Goal: Task Accomplishment & Management: Manage account settings

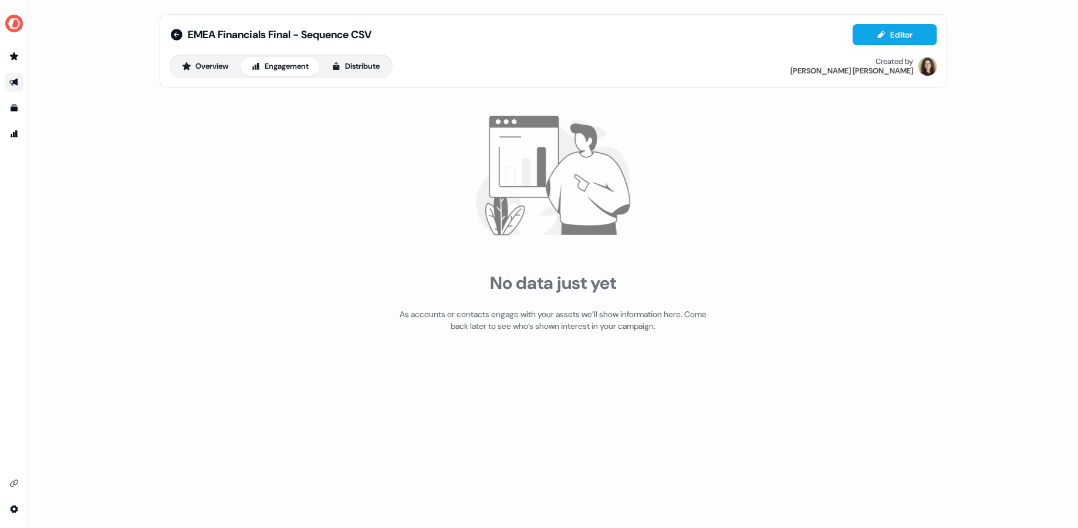
click at [164, 38] on div "EMEA Financials Final - Sequence CSV Editor Overview Engagement Distribute Crea…" at bounding box center [554, 51] width 788 height 74
click at [170, 38] on icon at bounding box center [177, 35] width 14 height 14
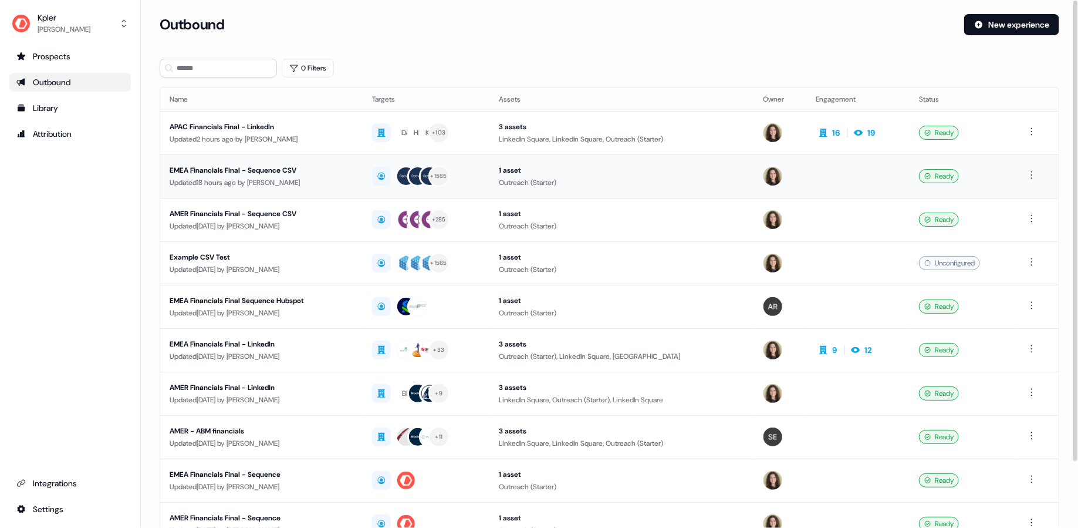
click at [203, 169] on div "EMEA Financials Final - Sequence CSV" at bounding box center [262, 170] width 184 height 12
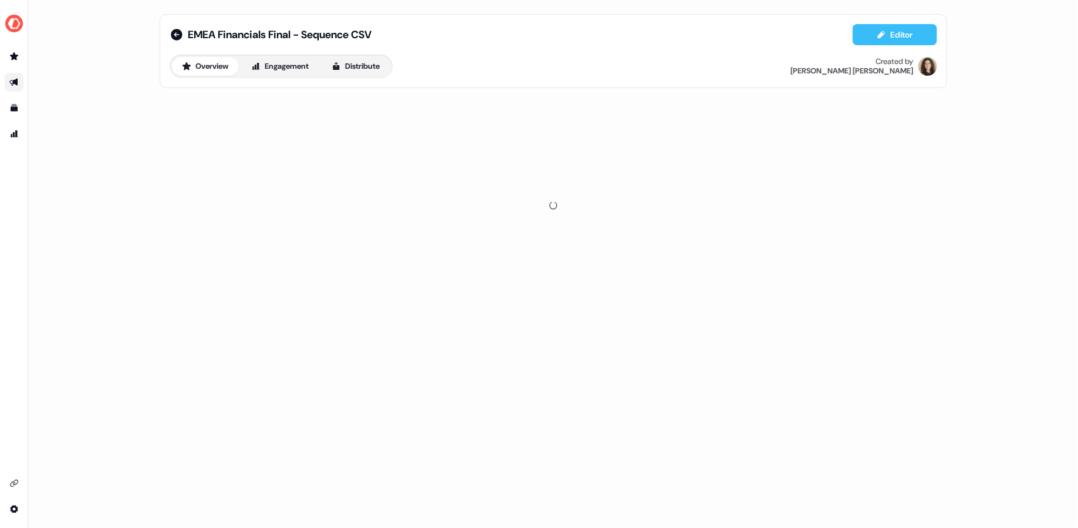
click at [861, 34] on button "Editor" at bounding box center [895, 34] width 85 height 21
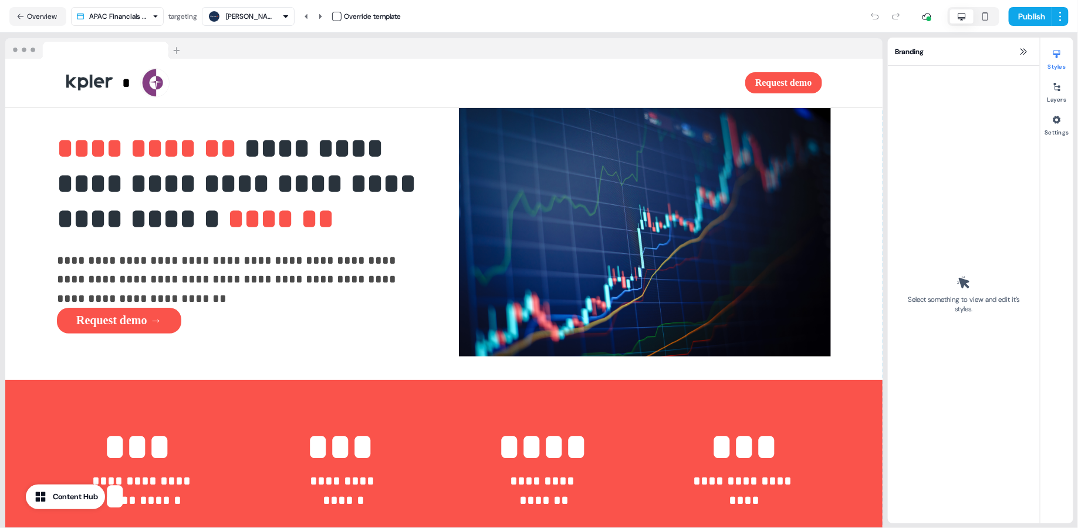
click at [243, 18] on div "Rob" at bounding box center [248, 16] width 82 height 14
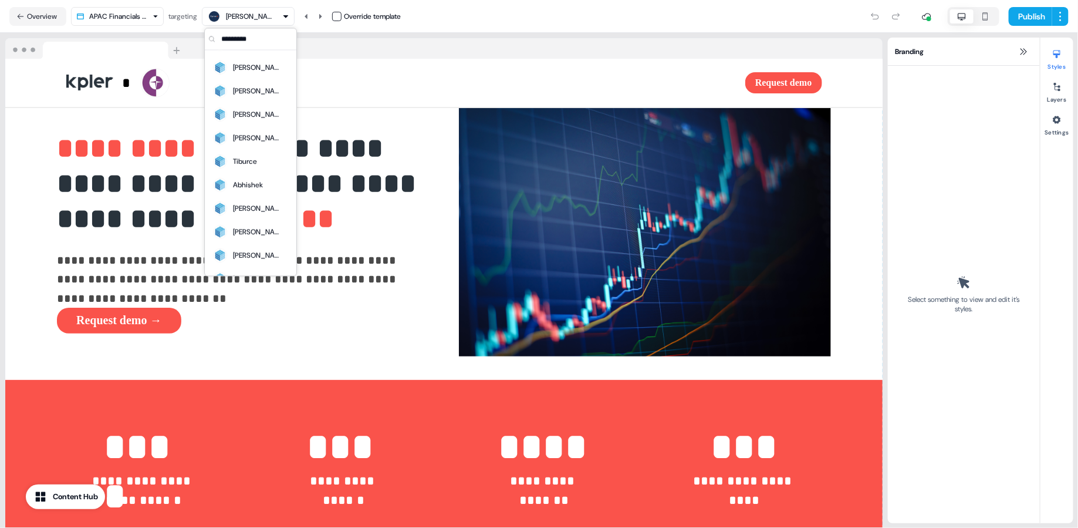
scroll to position [2412, 0]
click at [249, 133] on div "Abhishek" at bounding box center [237, 141] width 51 height 16
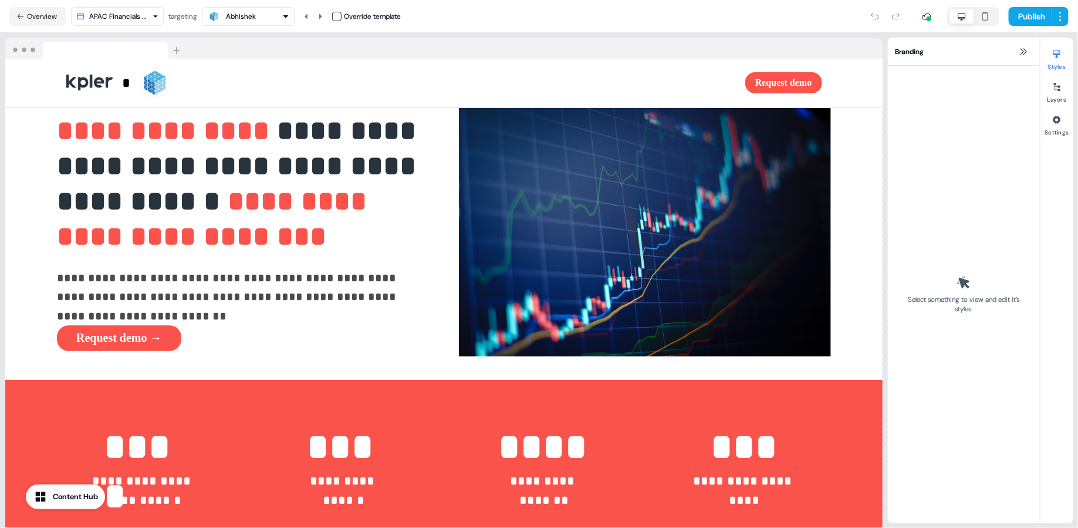
click at [265, 18] on div "Abhishek" at bounding box center [248, 16] width 82 height 14
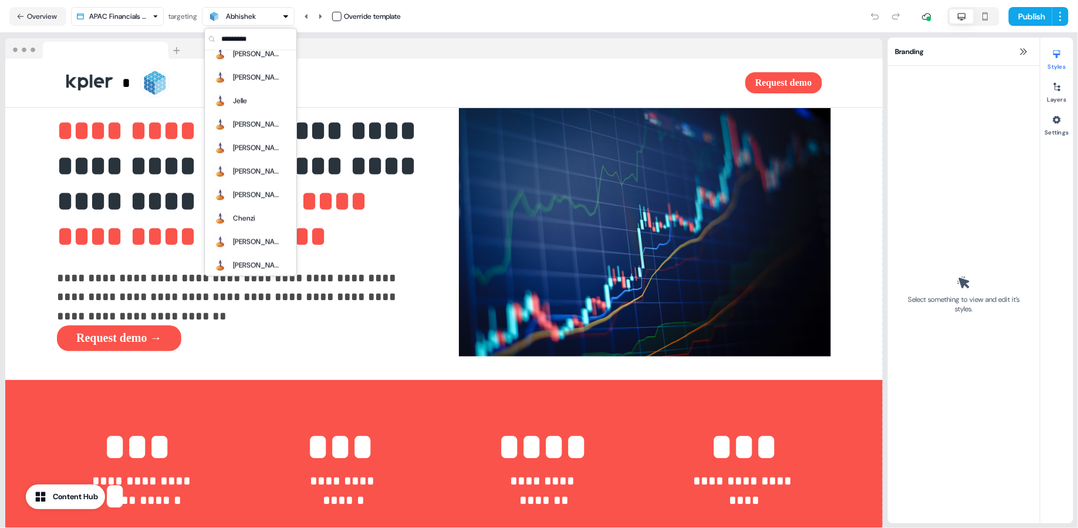
scroll to position [3084, 0]
click at [241, 148] on div "[PERSON_NAME]" at bounding box center [256, 149] width 47 height 12
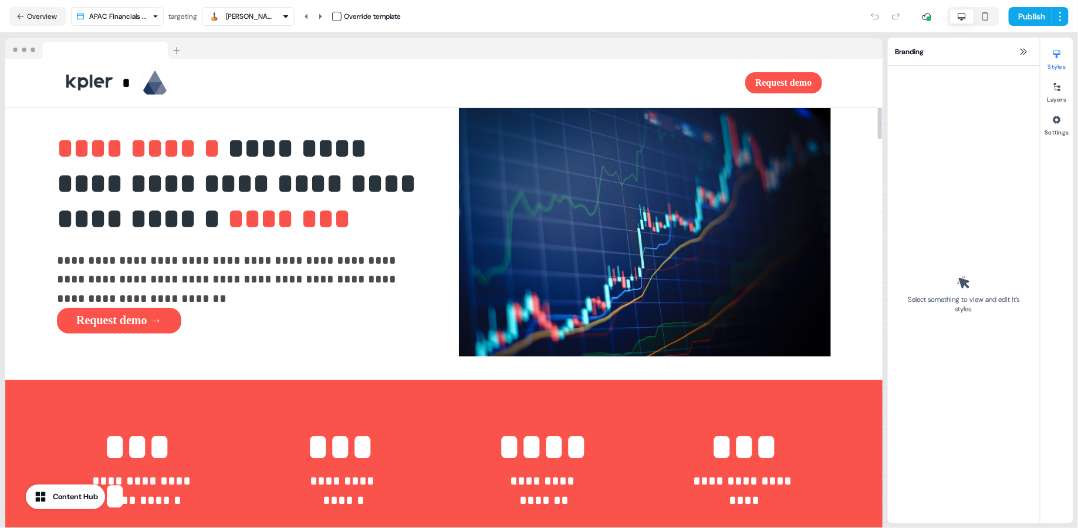
click at [260, 18] on div "[PERSON_NAME]" at bounding box center [248, 16] width 82 height 14
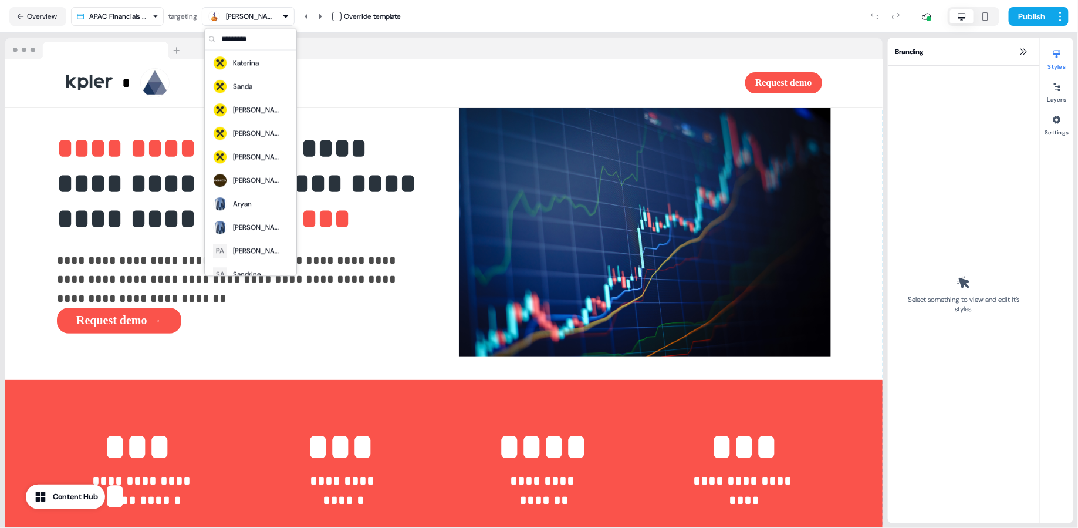
scroll to position [5828, 0]
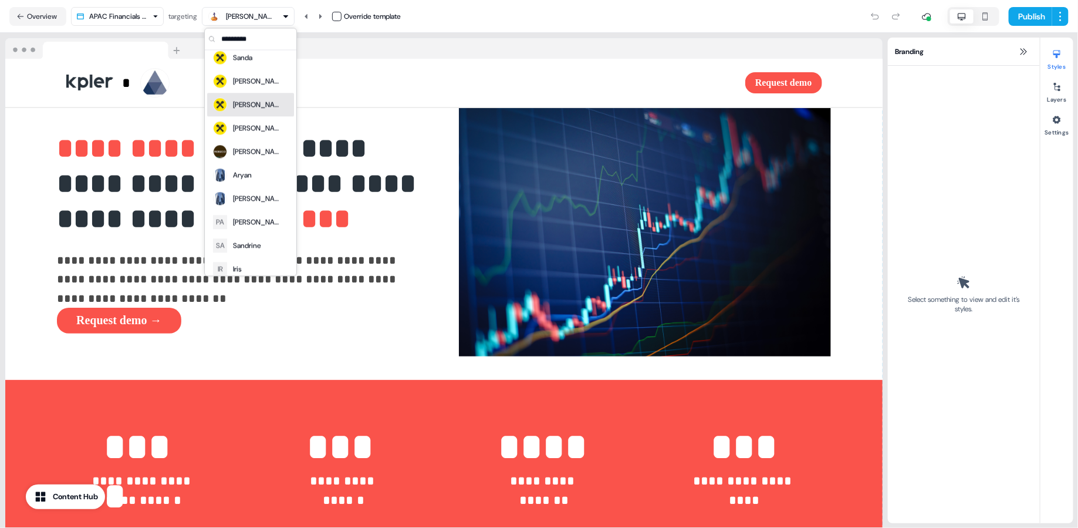
click at [236, 103] on div "[PERSON_NAME]" at bounding box center [256, 105] width 47 height 12
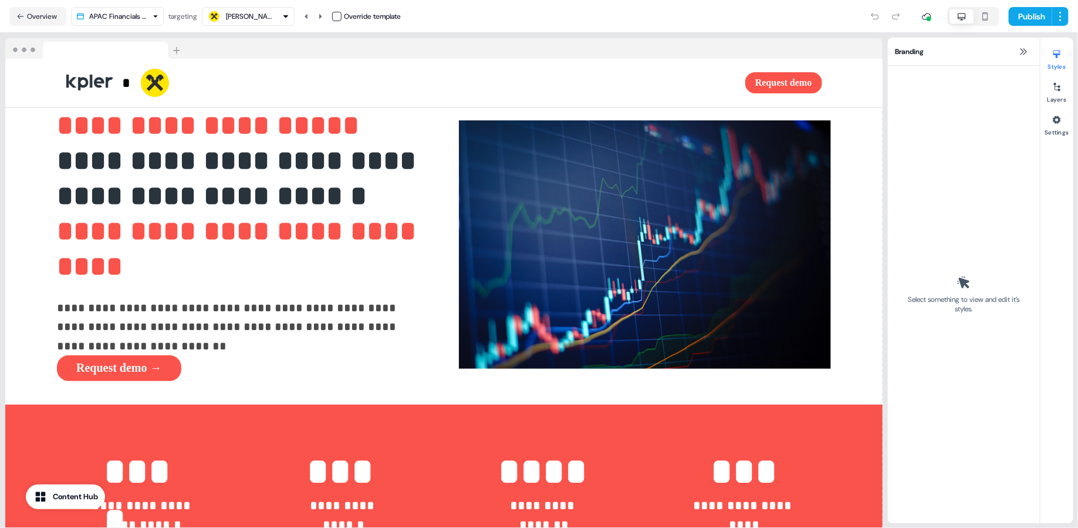
click at [245, 19] on div "[PERSON_NAME]" at bounding box center [249, 17] width 47 height 12
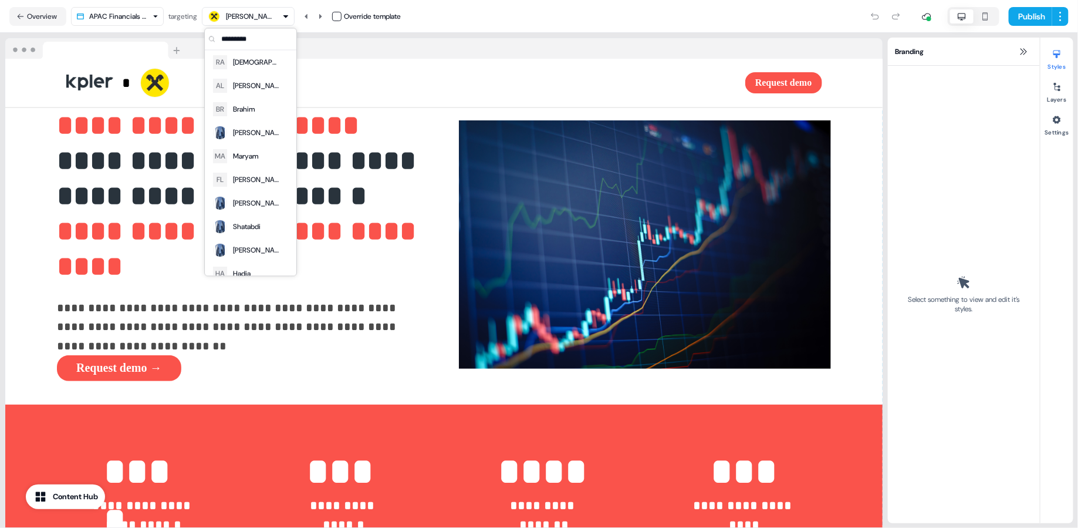
scroll to position [6480, 0]
click at [244, 89] on div "[PERSON_NAME]" at bounding box center [256, 87] width 47 height 12
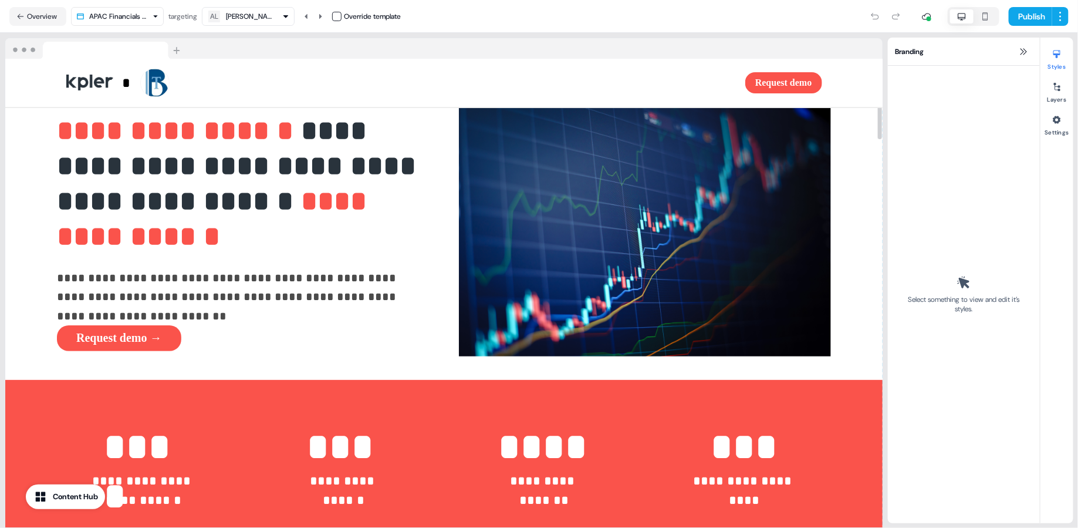
click at [253, 11] on div "[PERSON_NAME]" at bounding box center [249, 17] width 47 height 12
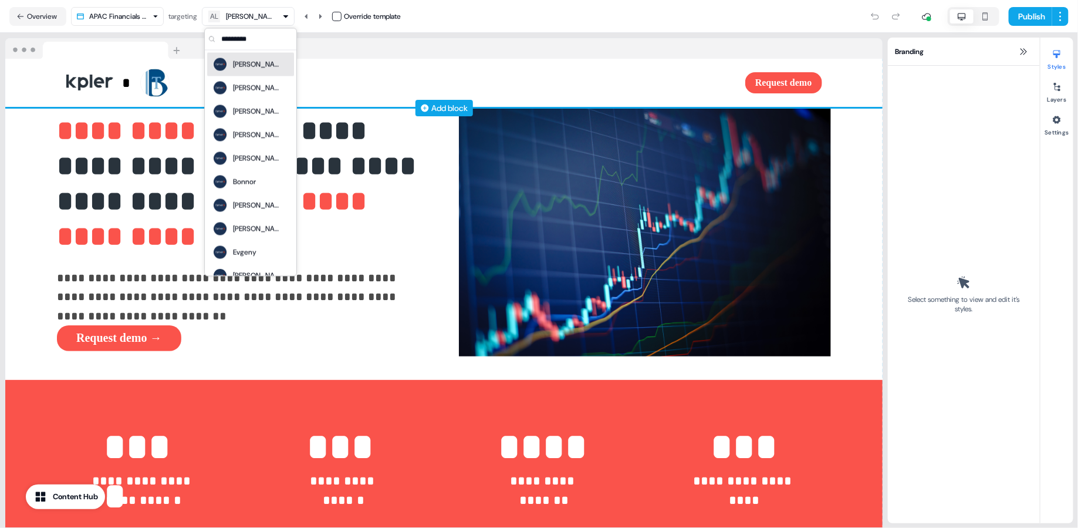
click at [333, 72] on div "* To pick up a draggable item, press the space bar. While dragging, use the arr…" at bounding box center [252, 82] width 373 height 29
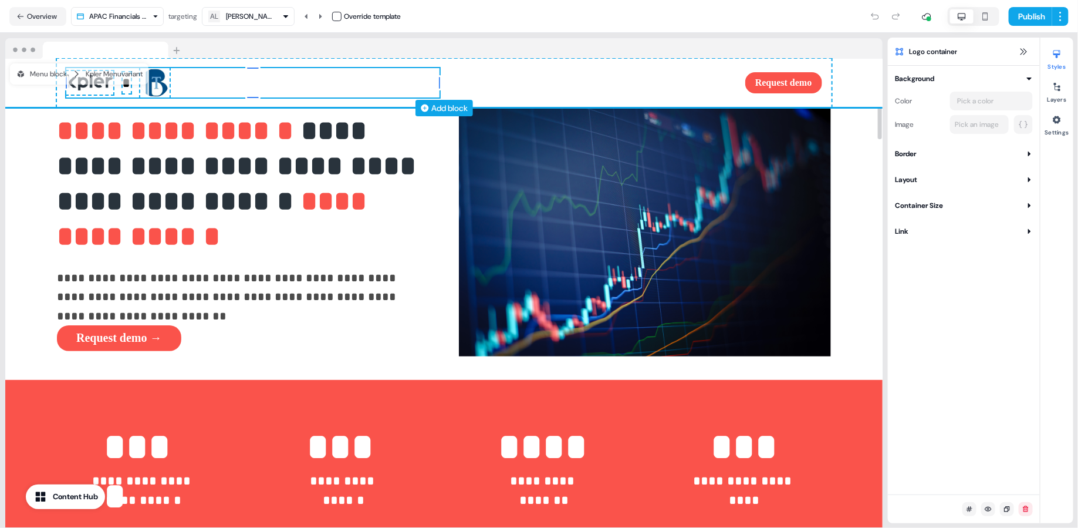
click at [164, 82] on img at bounding box center [154, 82] width 29 height 29
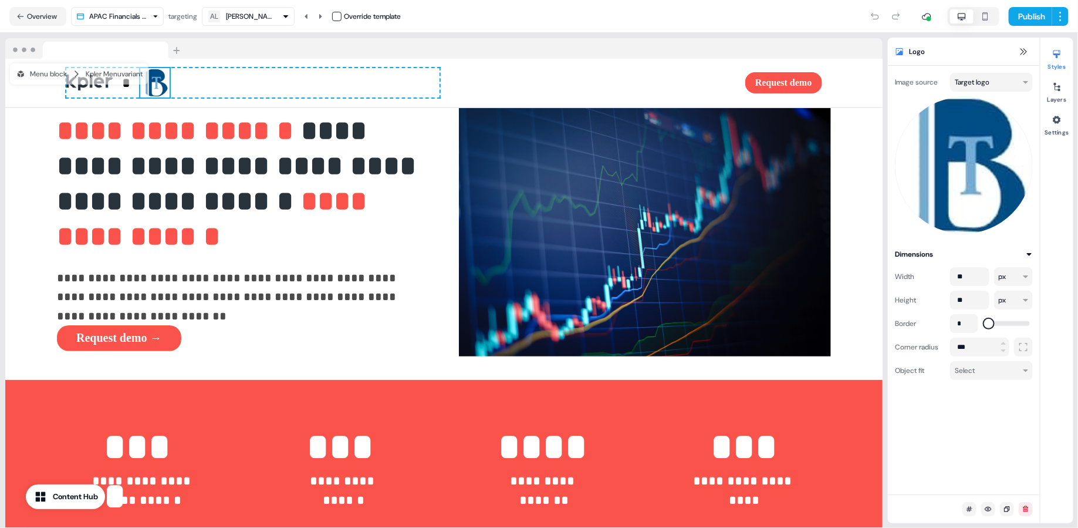
click at [992, 163] on img at bounding box center [964, 165] width 138 height 138
click at [988, 74] on html "**********" at bounding box center [539, 264] width 1078 height 528
click at [918, 150] on html "**********" at bounding box center [539, 264] width 1078 height 528
click at [239, 12] on div "[PERSON_NAME]" at bounding box center [249, 17] width 47 height 12
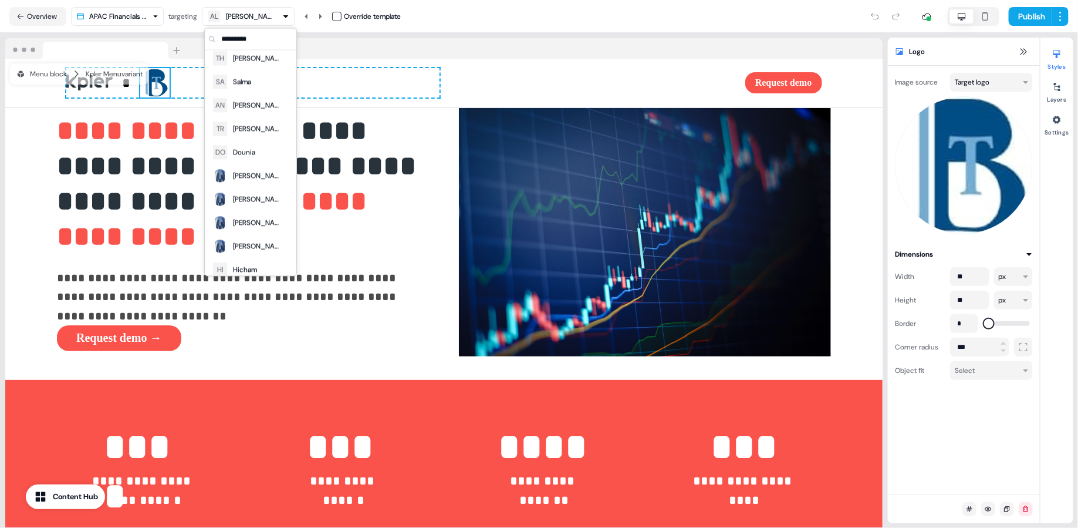
scroll to position [7913, 0]
click at [250, 159] on div "DO Dounia" at bounding box center [233, 155] width 43 height 16
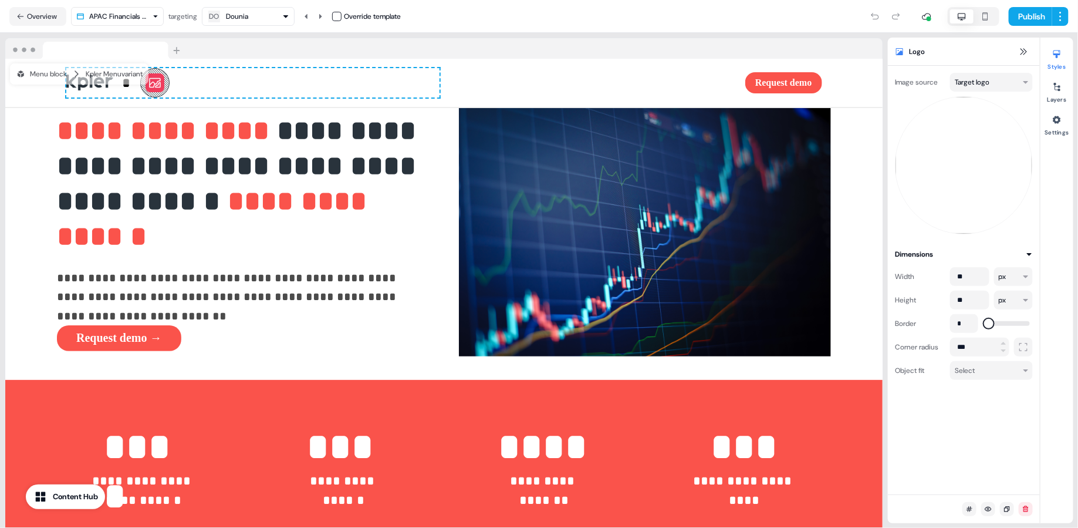
click at [252, 16] on div "DO Dounia" at bounding box center [248, 16] width 82 height 14
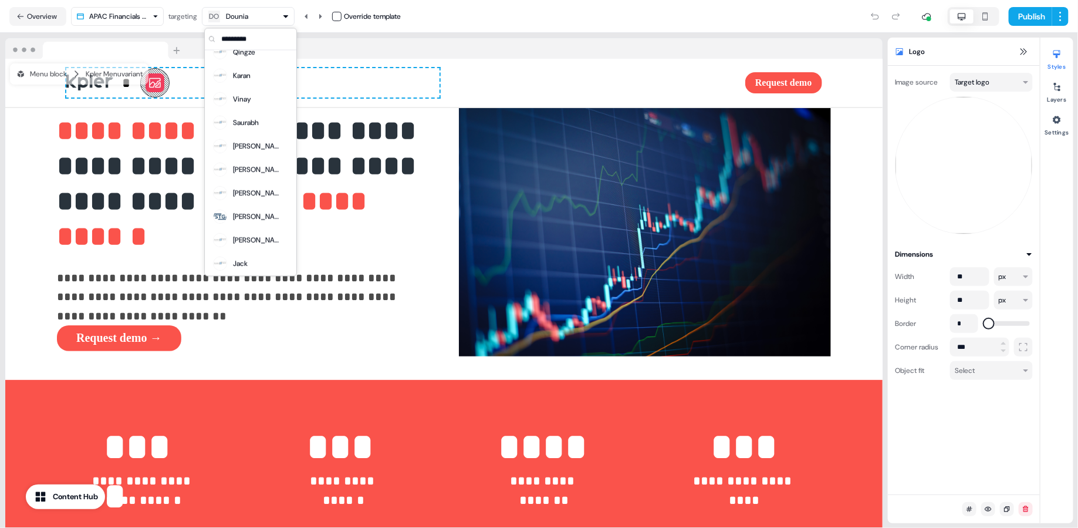
scroll to position [9873, 0]
click at [245, 156] on div "[PERSON_NAME]" at bounding box center [250, 167] width 87 height 23
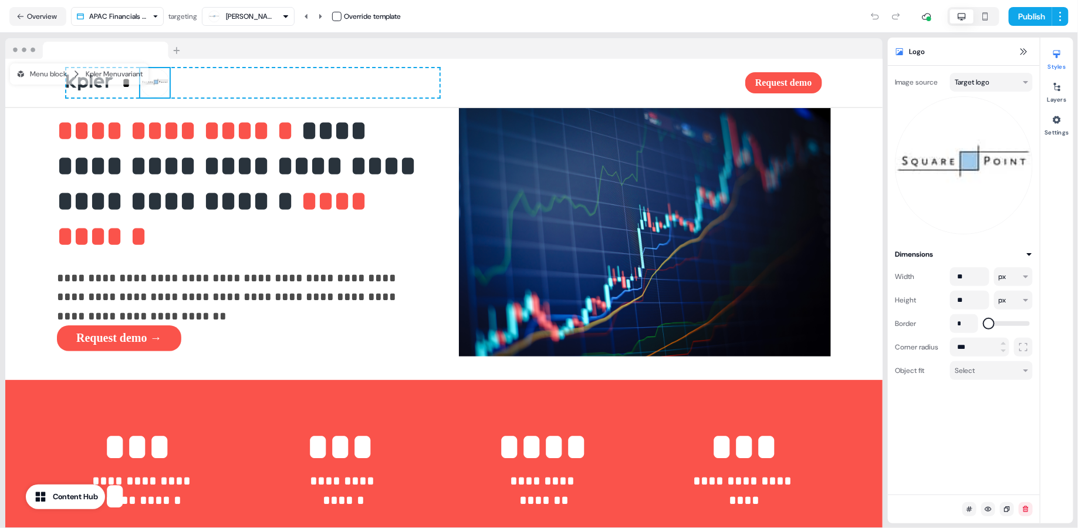
click at [262, 19] on div "[PERSON_NAME]" at bounding box center [248, 16] width 82 height 14
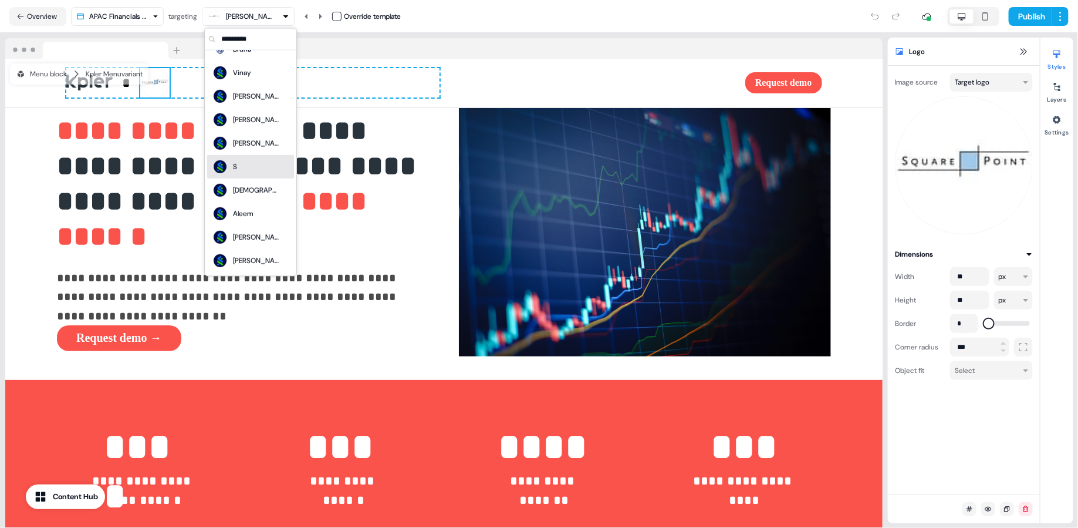
scroll to position [13865, 0]
click at [248, 146] on div "[PERSON_NAME]" at bounding box center [250, 141] width 87 height 23
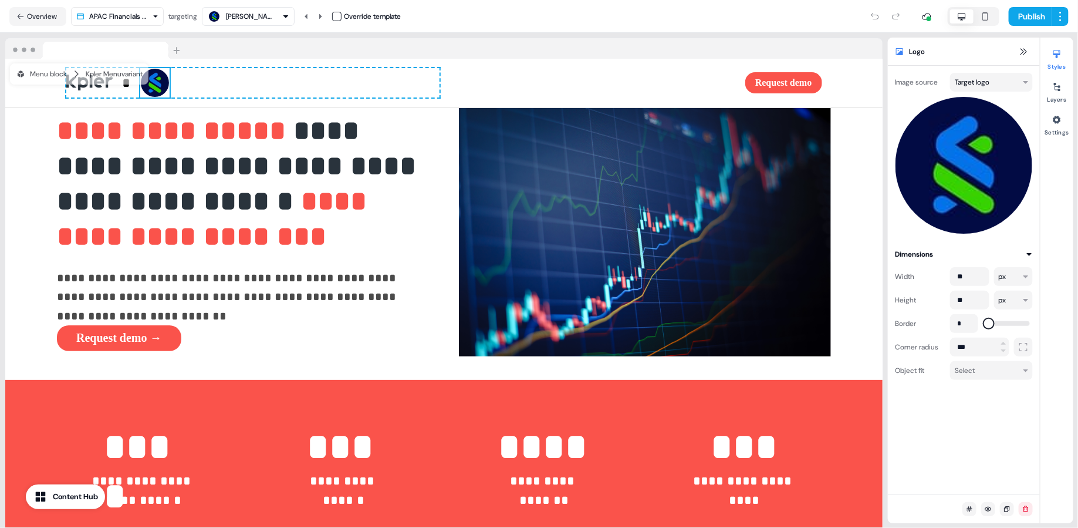
click at [272, 20] on div "[PERSON_NAME]" at bounding box center [248, 16] width 82 height 14
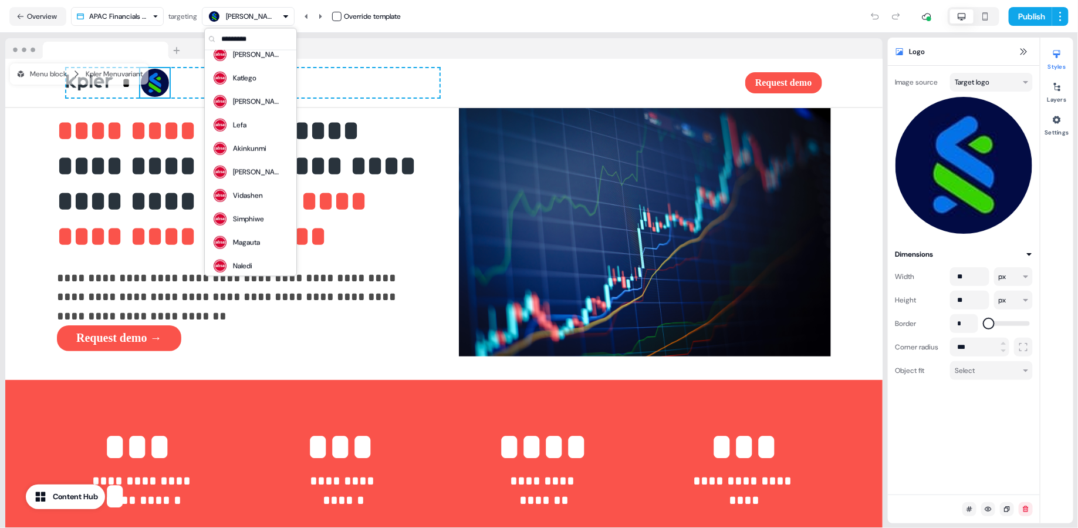
scroll to position [17680, 0]
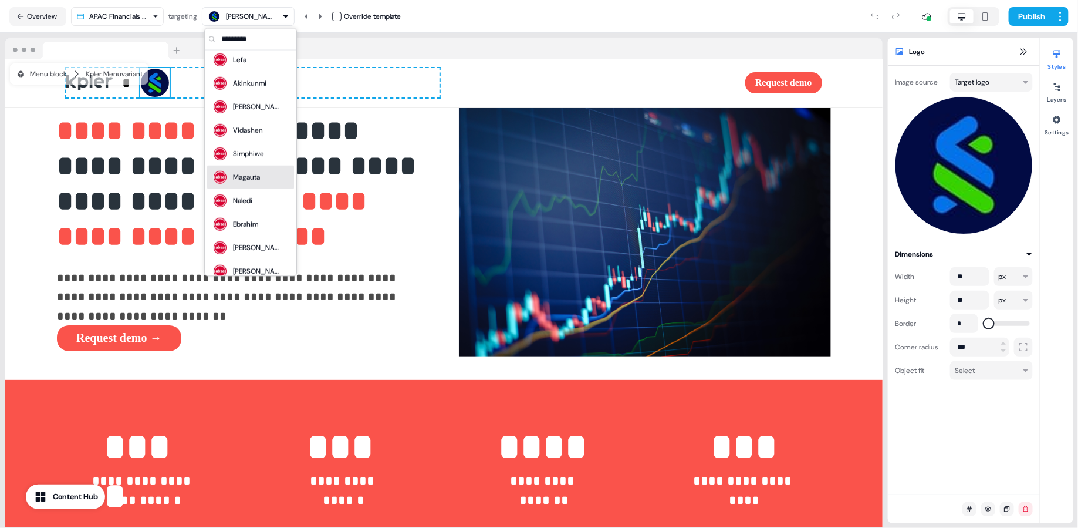
click at [252, 157] on div "Simphiwe" at bounding box center [250, 153] width 87 height 23
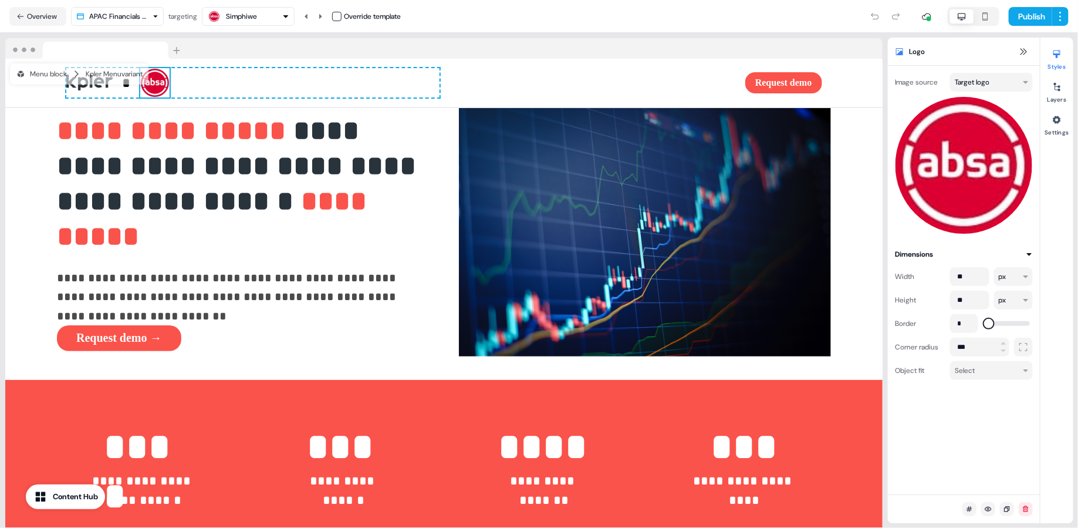
click at [262, 21] on div "Simphiwe" at bounding box center [248, 16] width 82 height 14
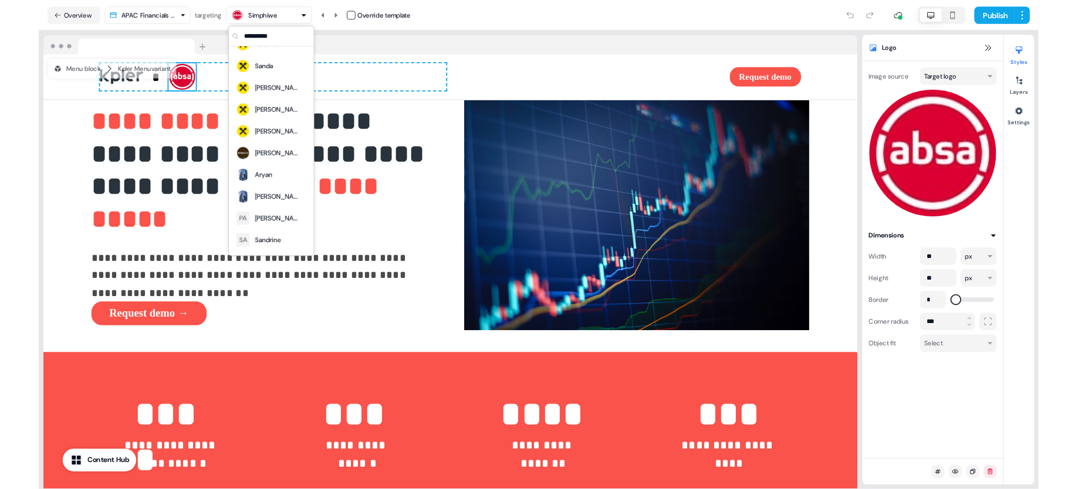
scroll to position [5813, 0]
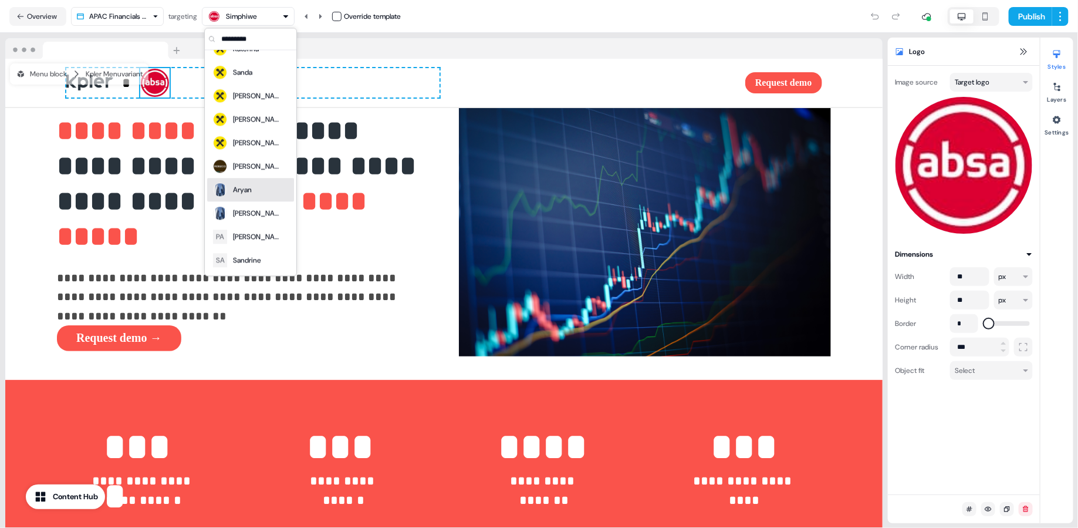
click at [258, 185] on div "Aryan" at bounding box center [250, 190] width 77 height 16
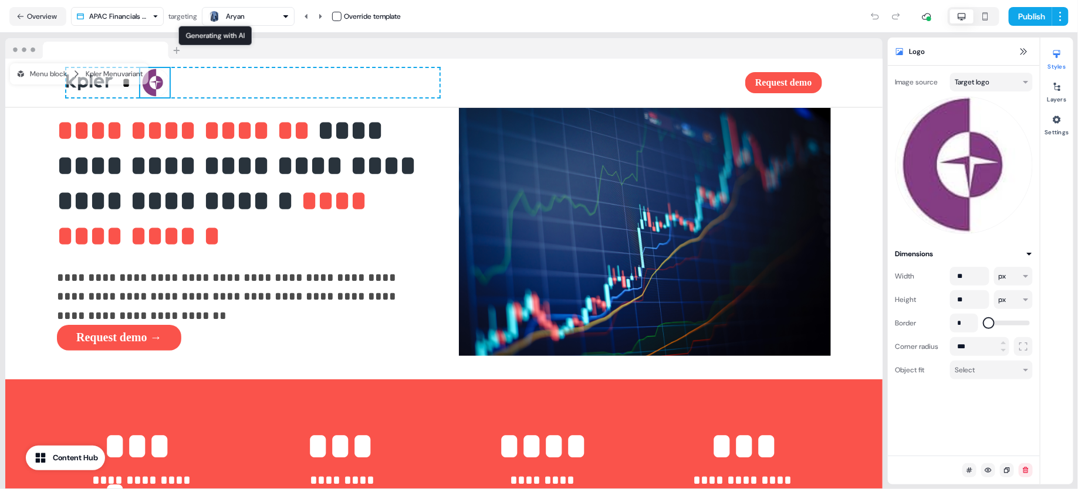
click at [250, 21] on div "Generating with AI Generating with AI Aryan" at bounding box center [248, 16] width 82 height 14
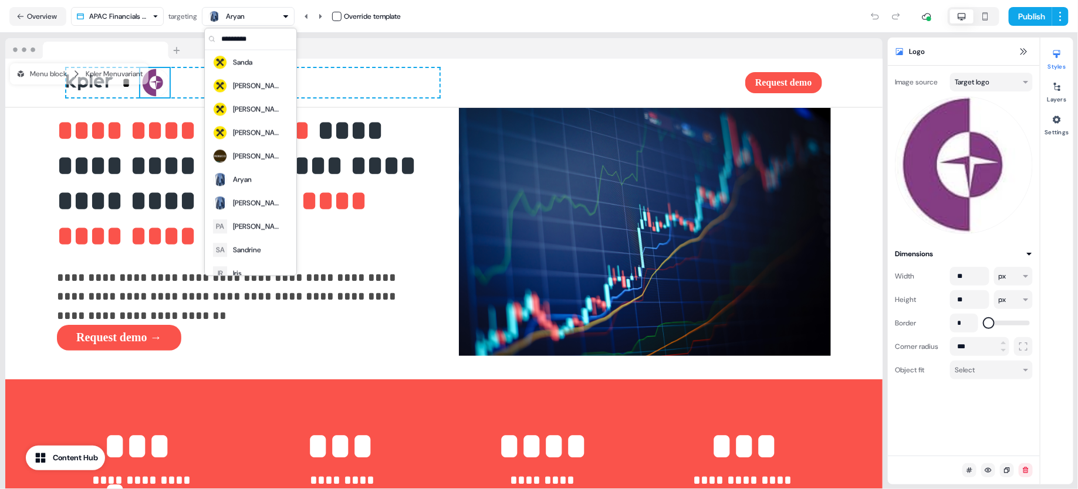
scroll to position [5851, 0]
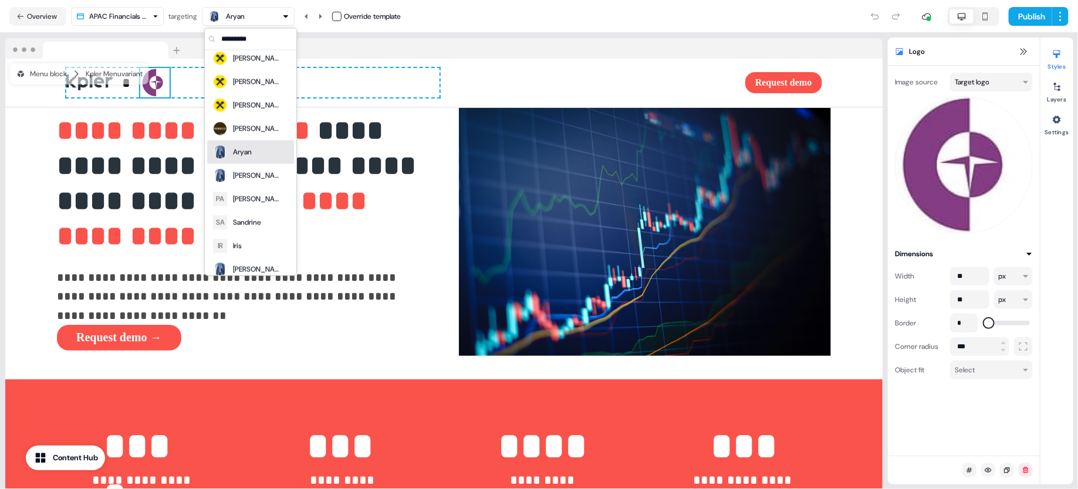
click at [263, 147] on div "Aryan" at bounding box center [250, 152] width 77 height 16
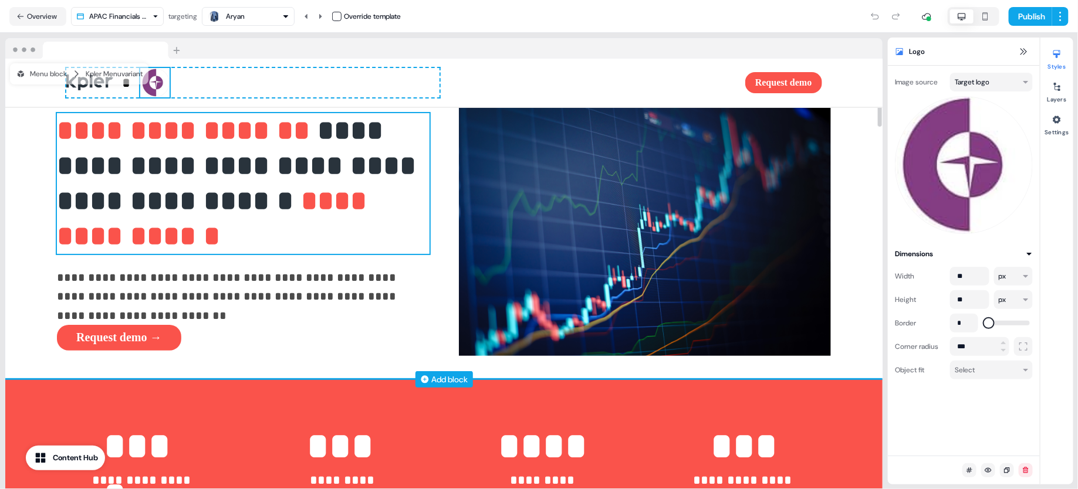
click at [130, 243] on span "**********" at bounding box center [215, 218] width 317 height 63
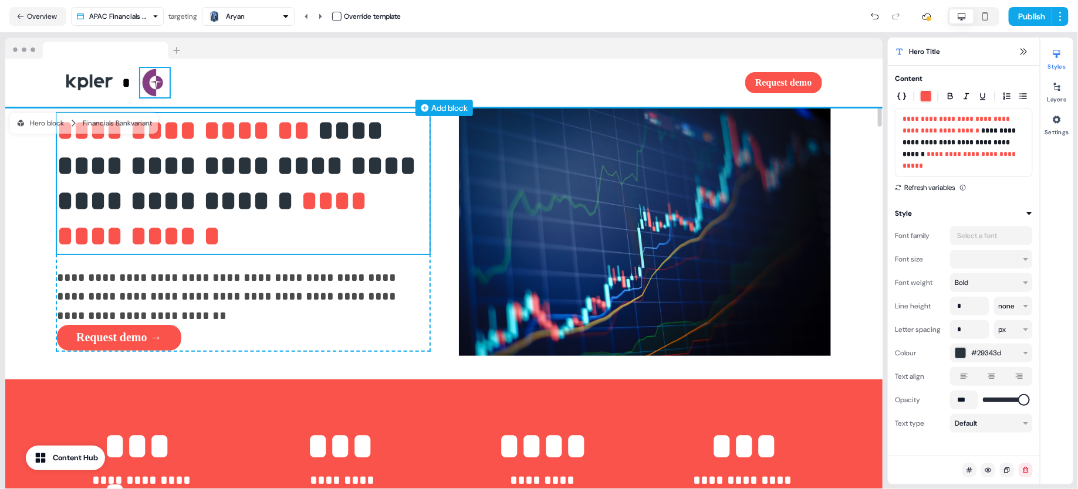
click at [153, 89] on img at bounding box center [154, 82] width 29 height 29
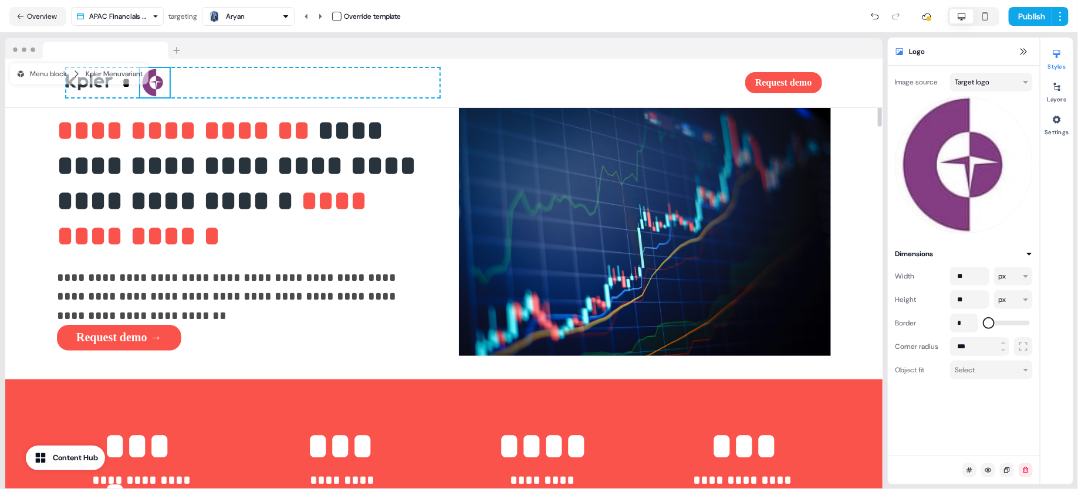
click at [245, 18] on div "Aryan" at bounding box center [235, 17] width 19 height 12
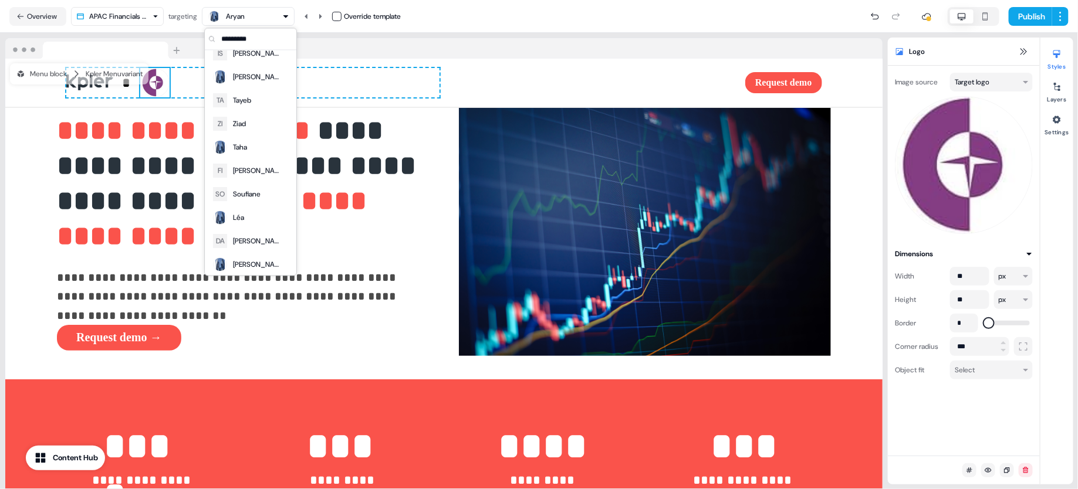
scroll to position [6260, 0]
click at [245, 154] on div "FI Filipe" at bounding box center [250, 165] width 87 height 23
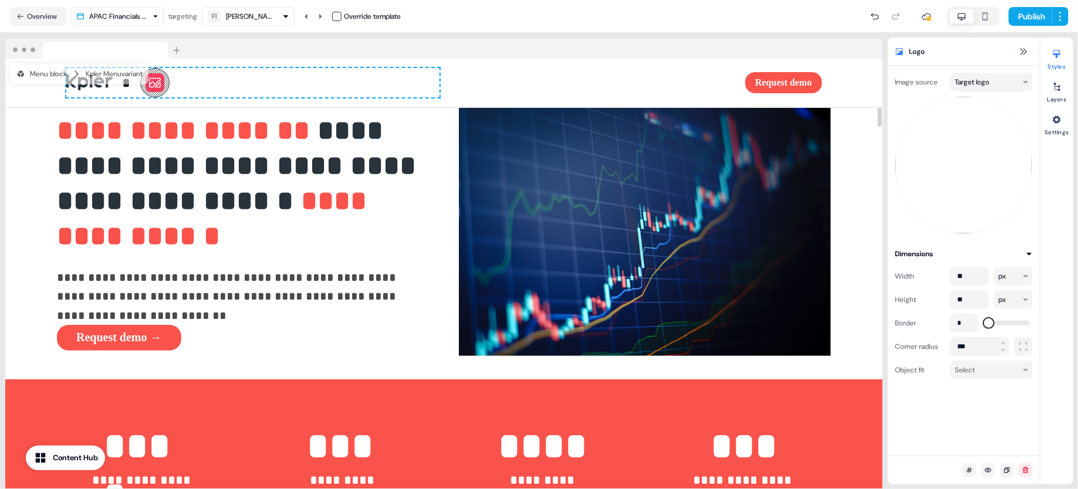
click at [263, 11] on div "FI Filipe" at bounding box center [248, 16] width 82 height 14
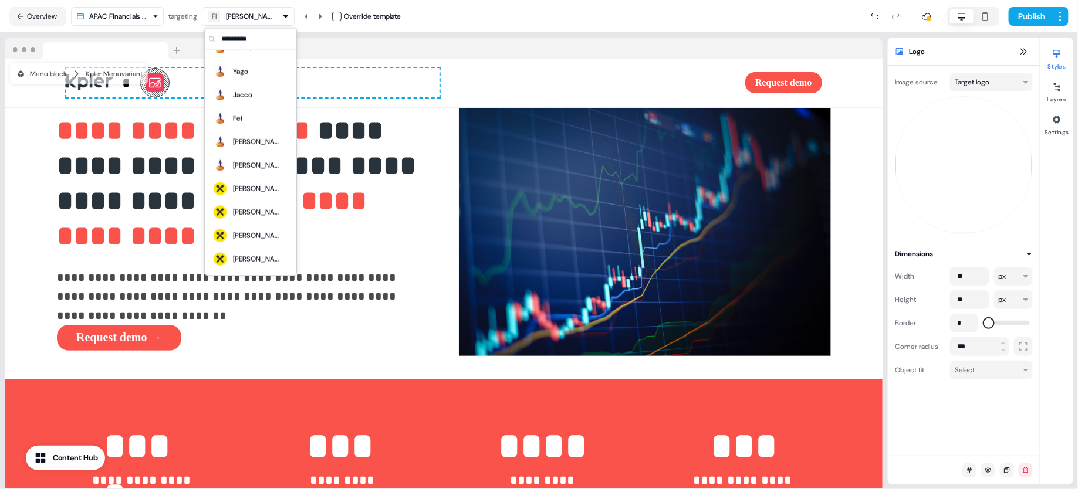
scroll to position [4970, 0]
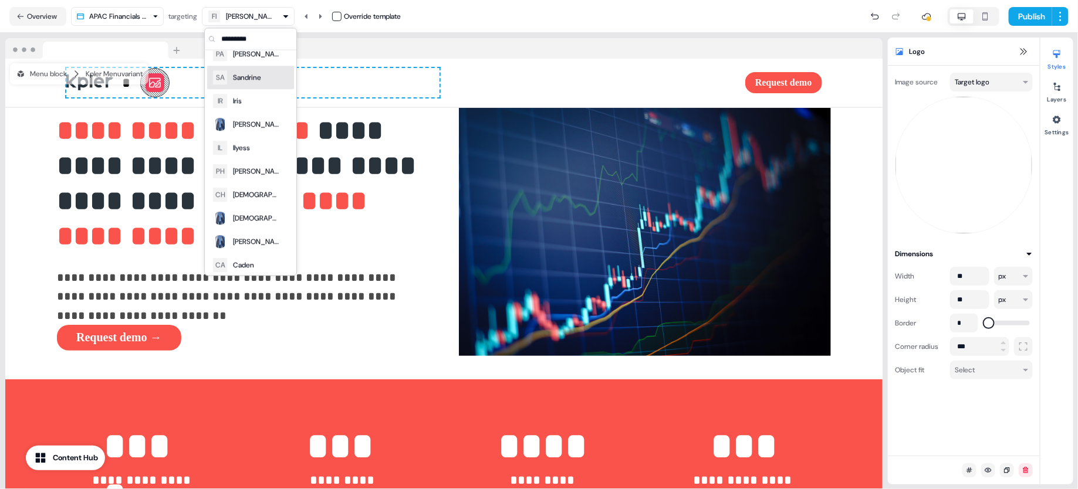
scroll to position [5863, 0]
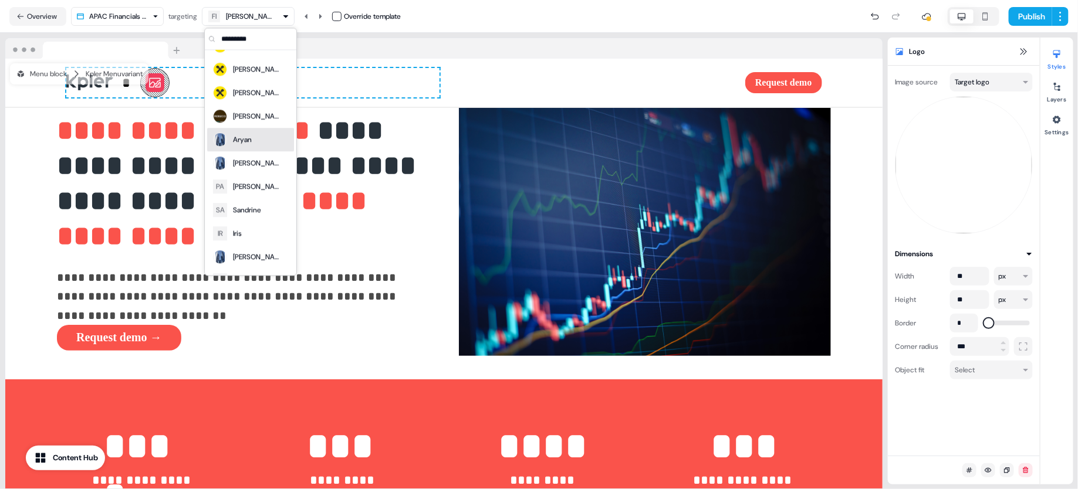
click at [259, 132] on div "Aryan" at bounding box center [250, 140] width 77 height 16
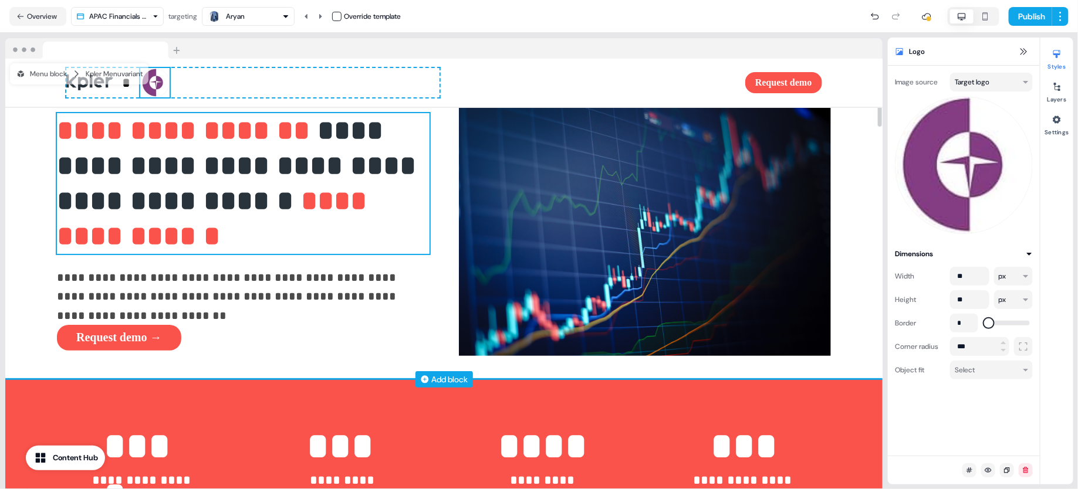
click at [241, 232] on span "**********" at bounding box center [215, 218] width 317 height 63
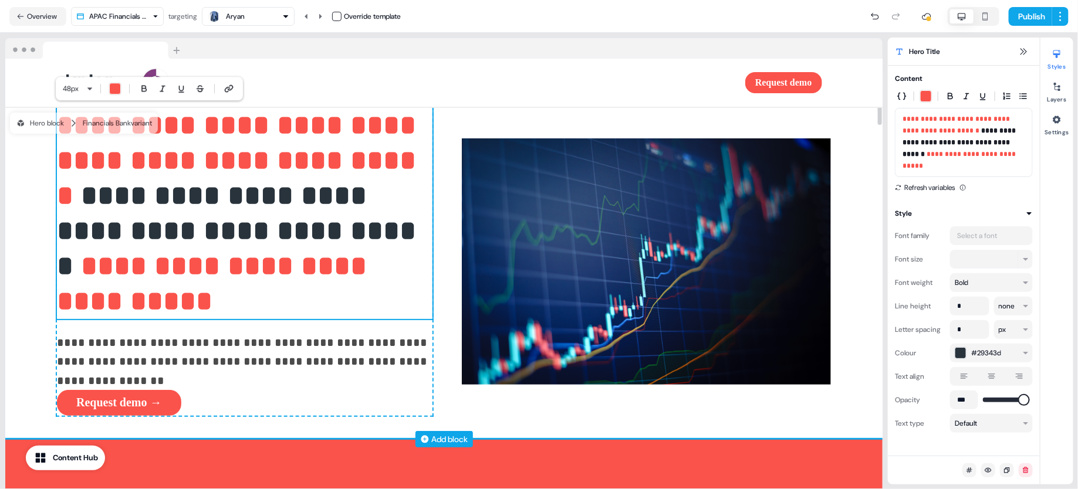
click at [235, 306] on h1 "**********" at bounding box center [245, 213] width 376 height 211
click at [317, 353] on p "**********" at bounding box center [245, 352] width 376 height 38
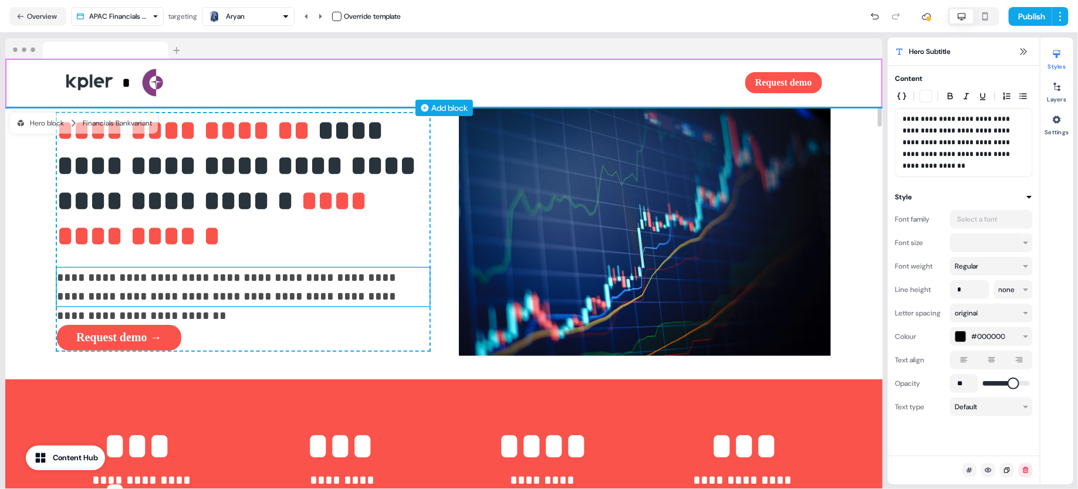
click at [543, 102] on div "Add block" at bounding box center [443, 108] width 877 height 12
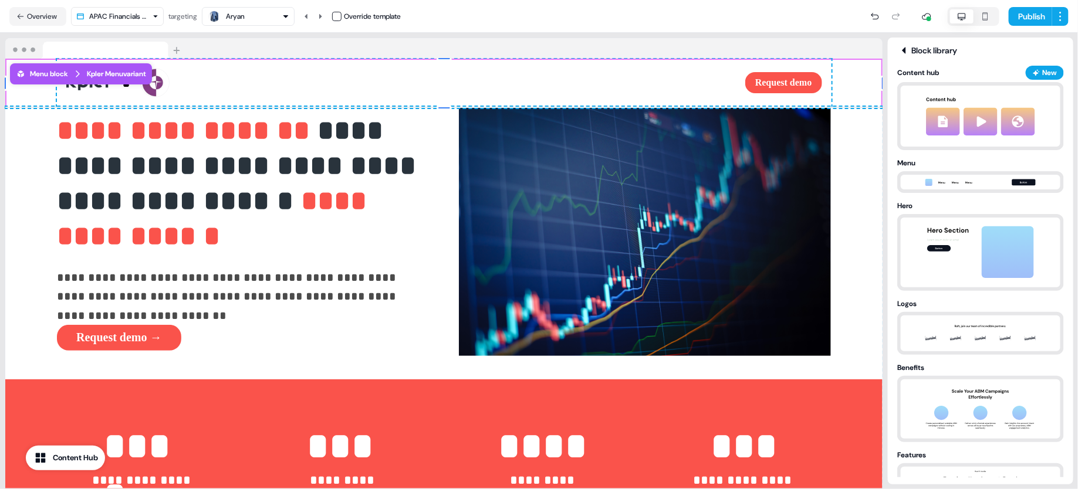
click at [252, 21] on div "Aryan" at bounding box center [248, 16] width 82 height 14
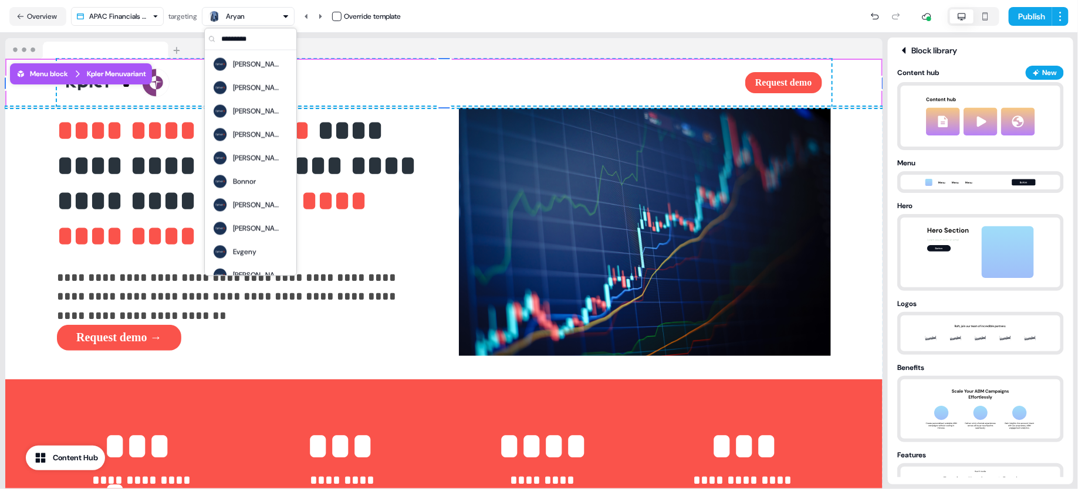
click at [249, 19] on div "Aryan" at bounding box center [248, 16] width 82 height 14
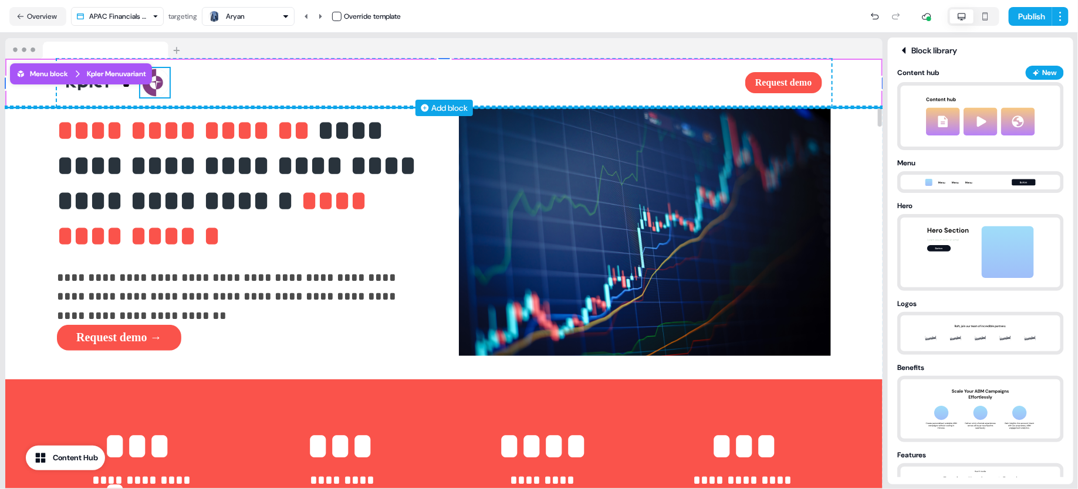
click at [151, 89] on img at bounding box center [154, 82] width 29 height 29
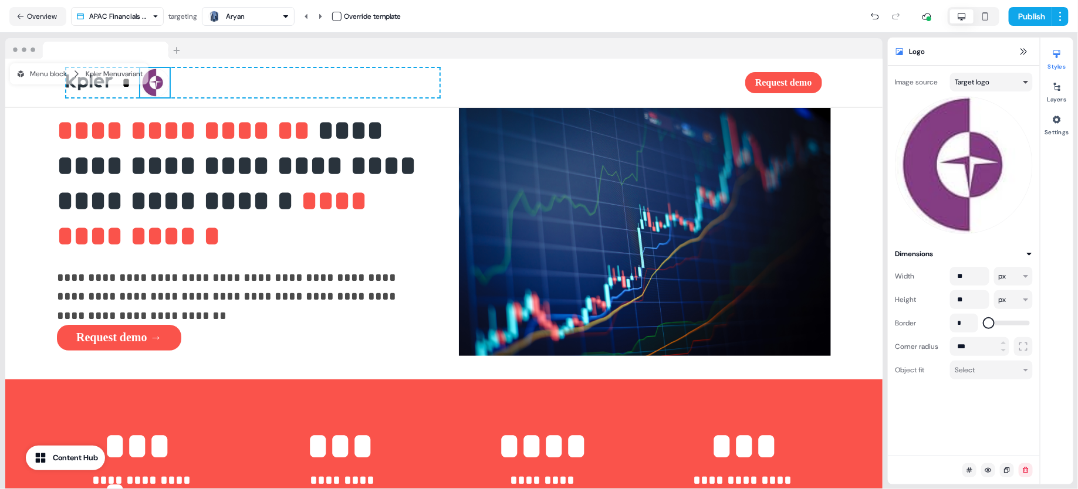
click at [1006, 88] on html "**********" at bounding box center [539, 244] width 1078 height 489
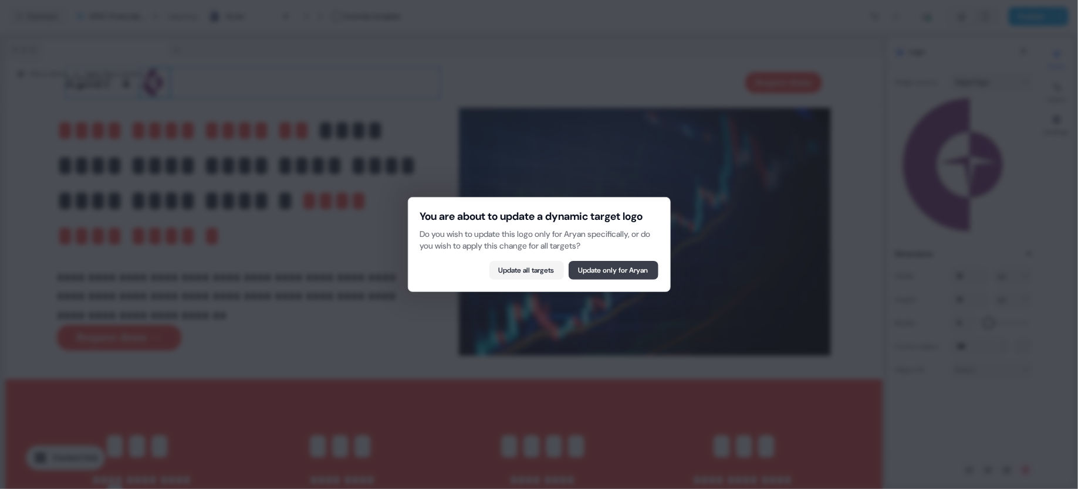
click at [592, 272] on button "Update only for Aryan" at bounding box center [614, 270] width 90 height 19
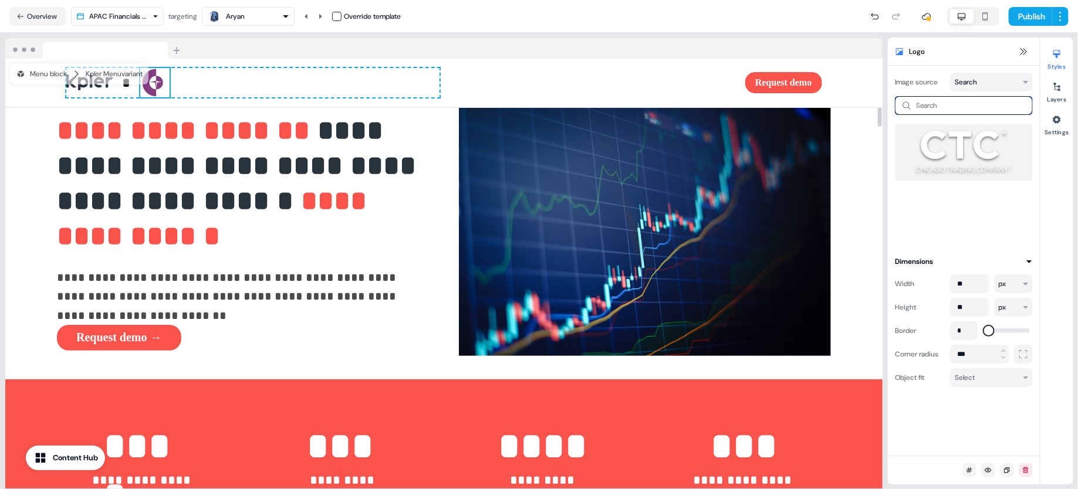
click at [928, 107] on input at bounding box center [964, 105] width 138 height 19
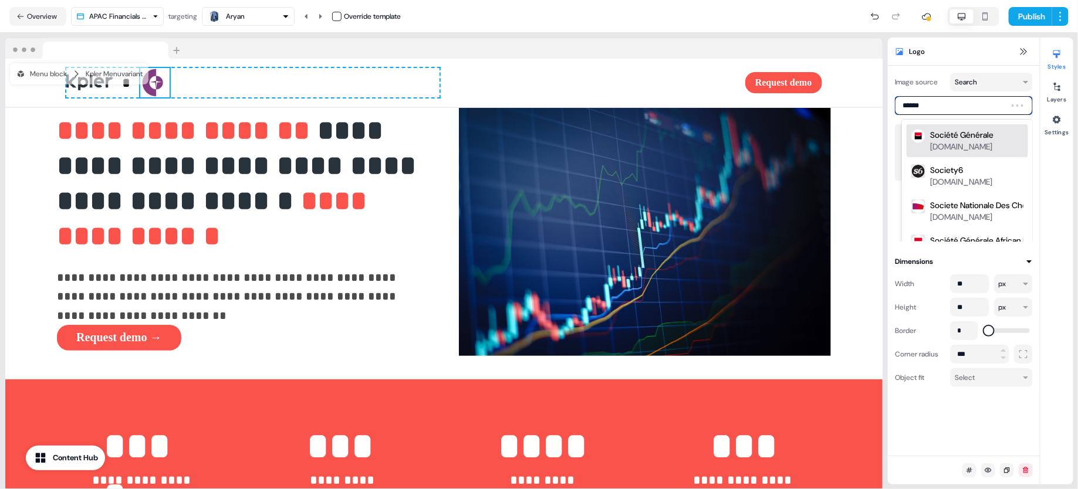
type input "*******"
click at [956, 145] on div "[DOMAIN_NAME]" at bounding box center [961, 147] width 62 height 12
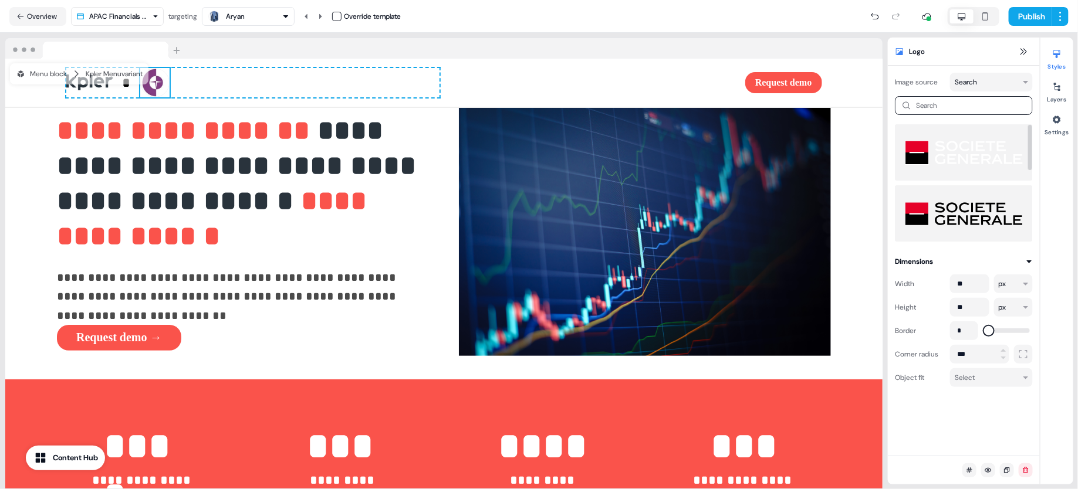
click at [952, 219] on img at bounding box center [963, 213] width 119 height 47
click at [938, 228] on img at bounding box center [963, 213] width 119 height 47
click at [944, 225] on img at bounding box center [963, 213] width 119 height 47
click at [966, 221] on img at bounding box center [963, 213] width 119 height 47
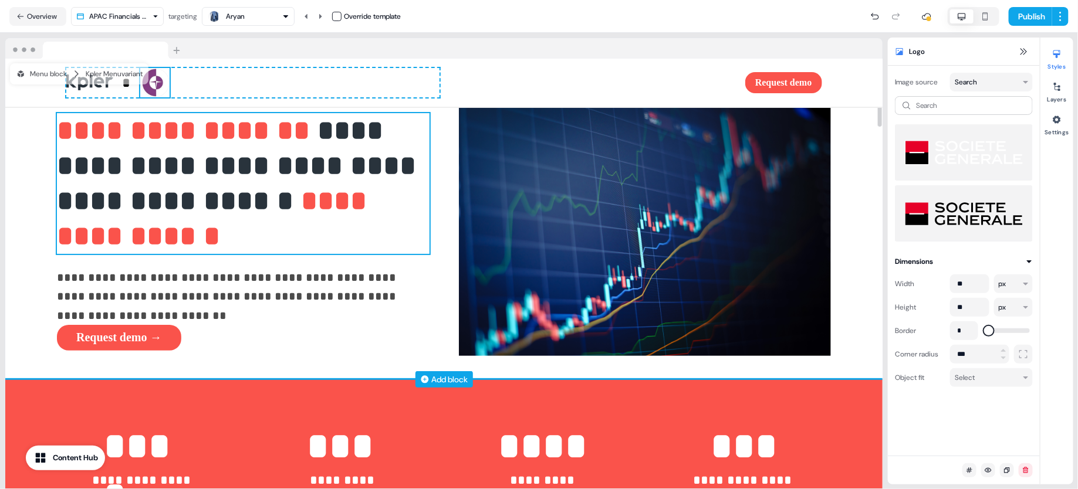
click at [110, 238] on span "**********" at bounding box center [215, 218] width 317 height 63
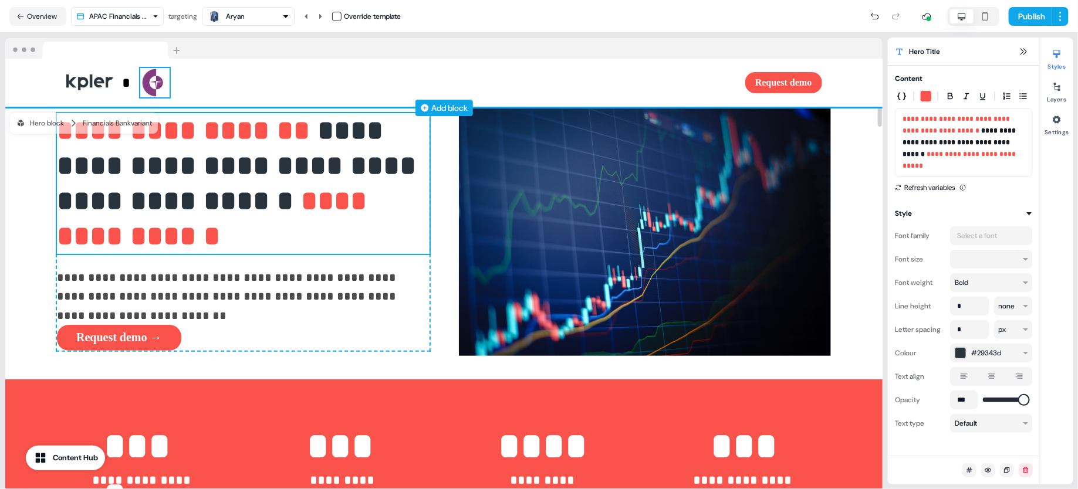
click at [150, 85] on img at bounding box center [154, 82] width 29 height 29
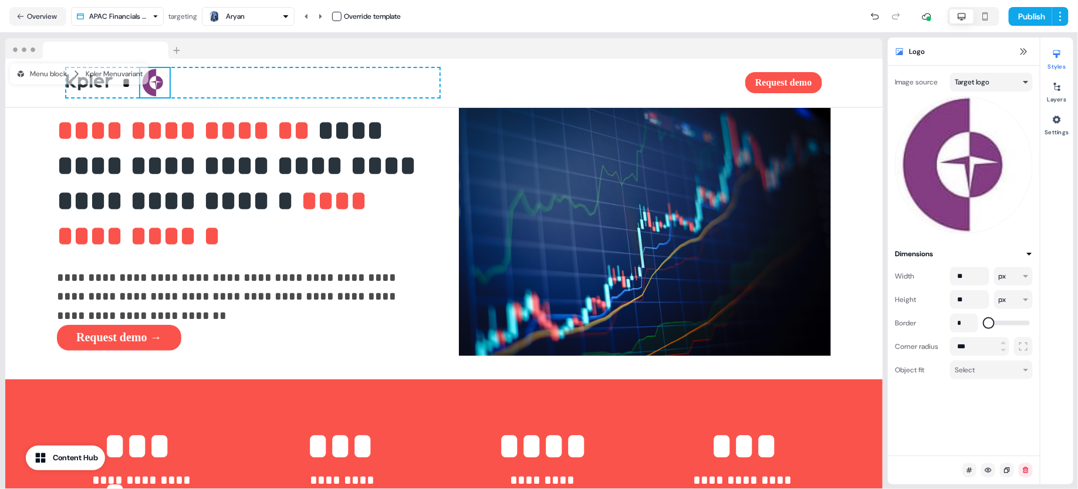
click at [1018, 81] on html "**********" at bounding box center [539, 244] width 1078 height 489
click at [1007, 87] on html "**********" at bounding box center [539, 244] width 1078 height 489
click at [265, 19] on div "Aryan" at bounding box center [248, 16] width 82 height 14
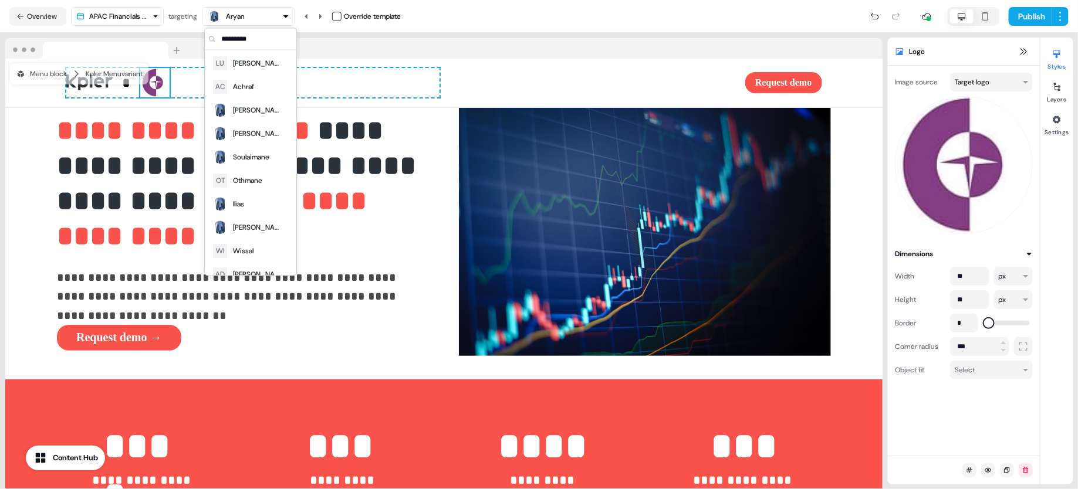
scroll to position [6732, 0]
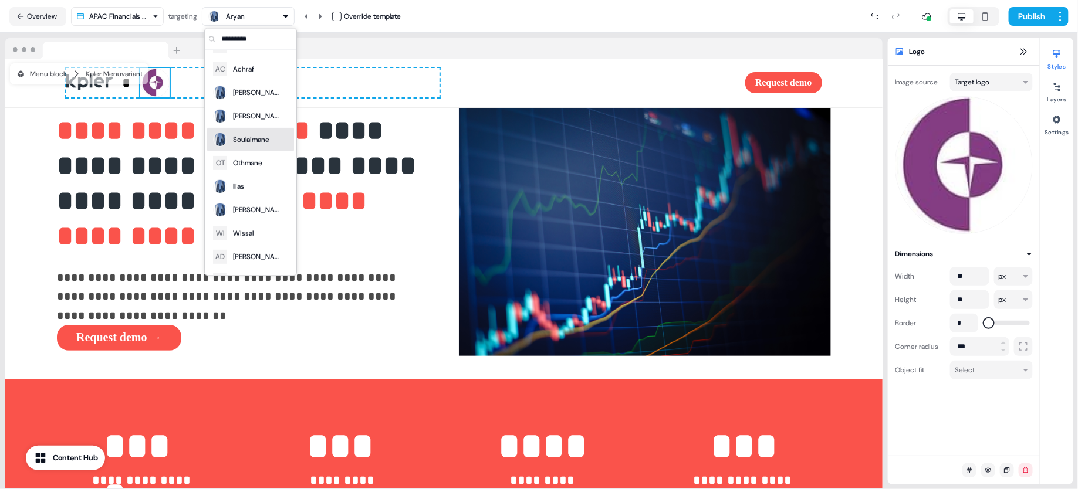
click at [244, 135] on div "Soulaimane" at bounding box center [251, 140] width 36 height 12
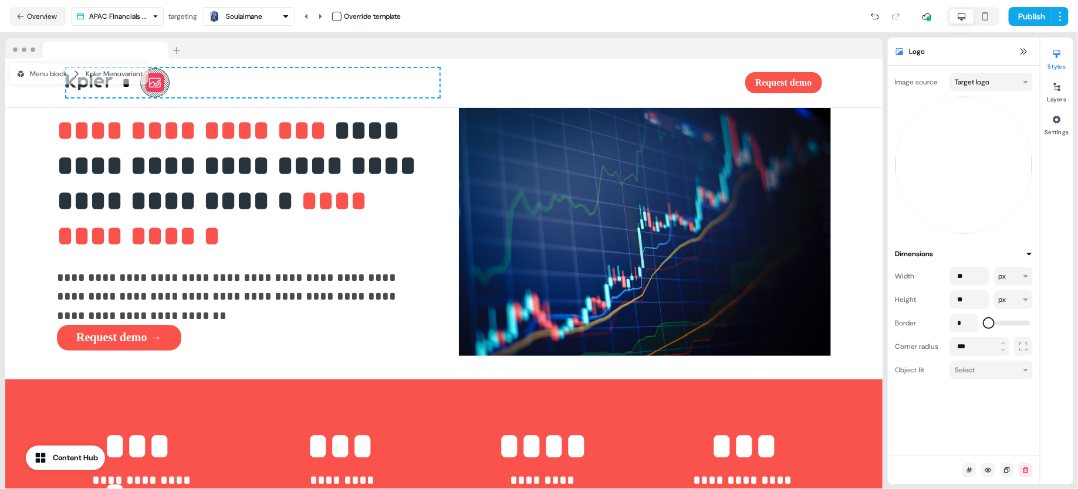
click at [237, 15] on div "Soulaimane" at bounding box center [244, 17] width 36 height 12
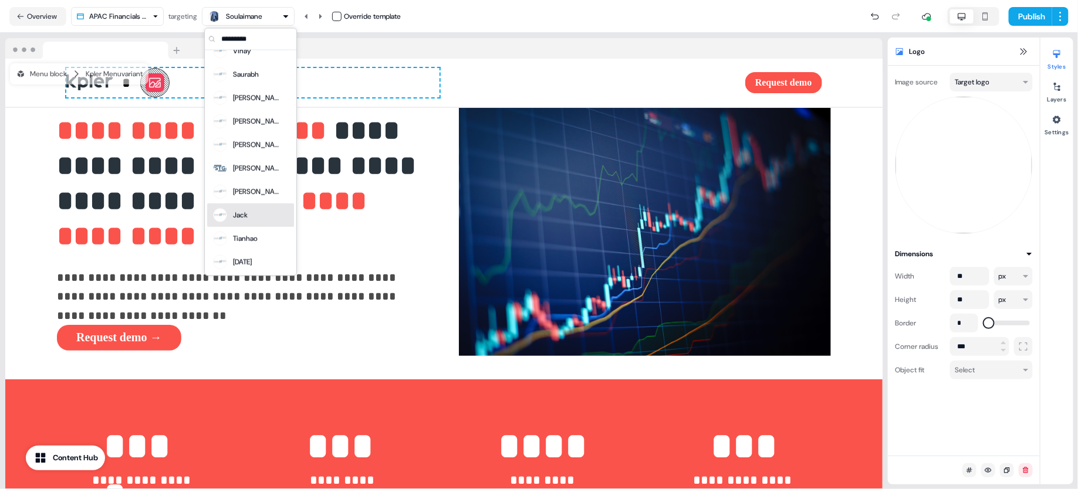
scroll to position [9097, 0]
click at [266, 174] on div "[PERSON_NAME]" at bounding box center [250, 168] width 87 height 23
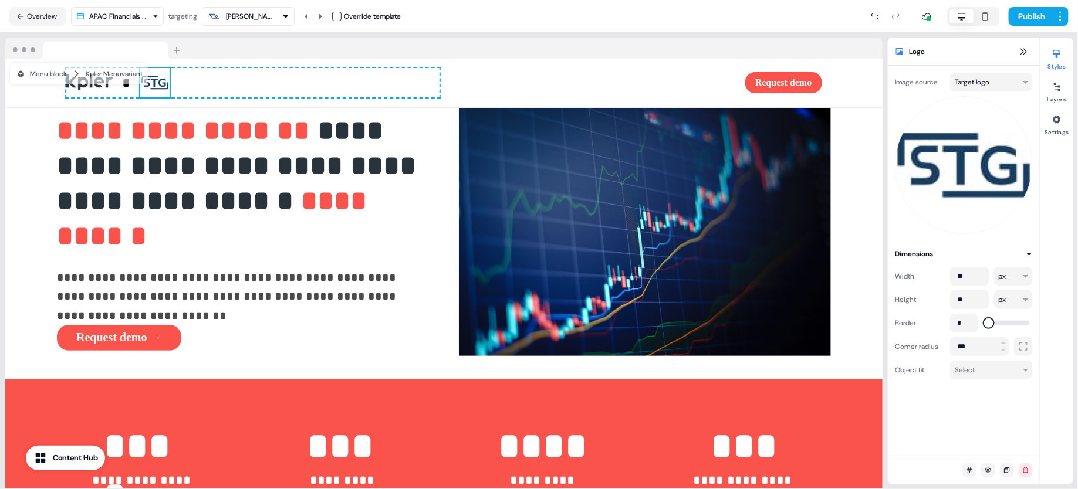
click at [966, 150] on img at bounding box center [964, 165] width 138 height 138
click at [1008, 81] on html "**********" at bounding box center [539, 244] width 1078 height 489
click at [985, 84] on html "**********" at bounding box center [539, 244] width 1078 height 489
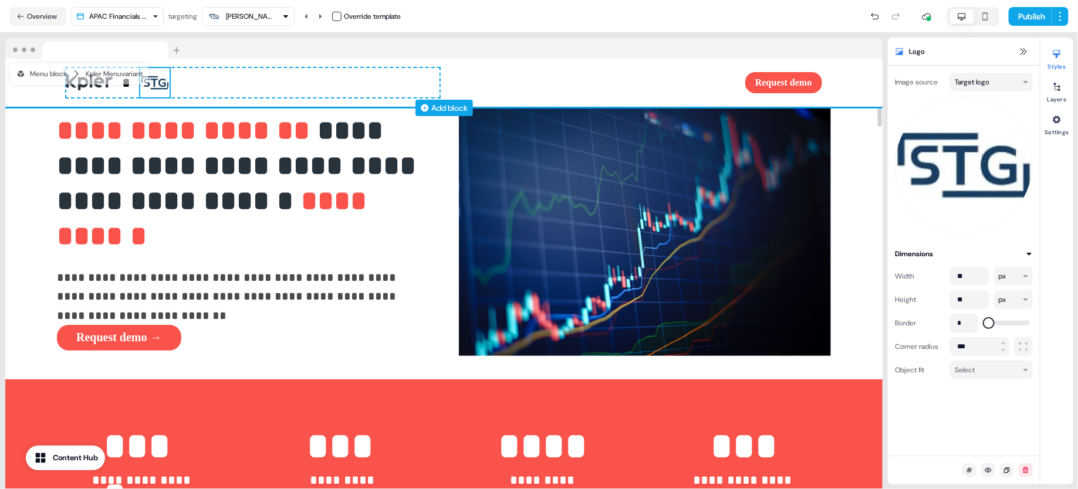
click at [157, 87] on img at bounding box center [154, 82] width 29 height 29
click at [151, 85] on img at bounding box center [154, 82] width 29 height 29
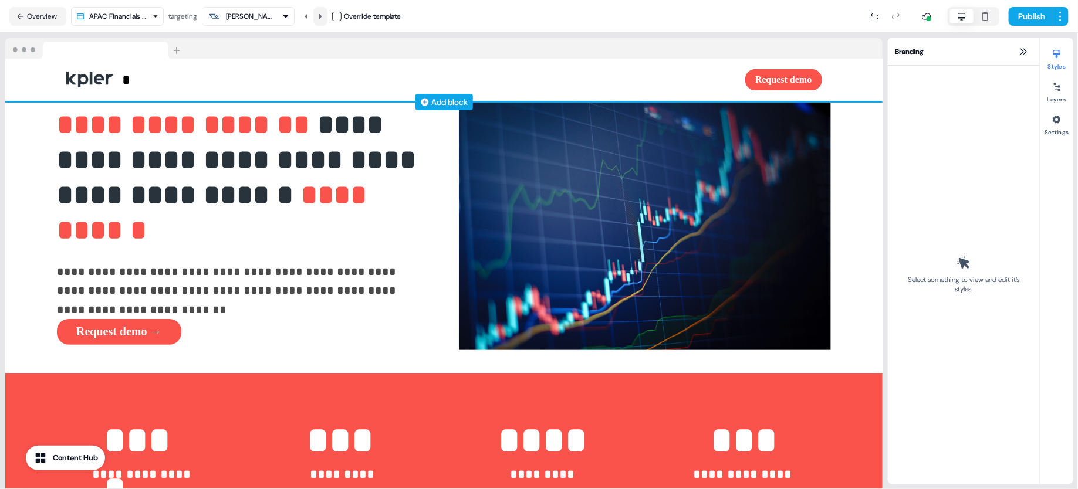
click at [320, 18] on icon at bounding box center [320, 16] width 7 height 7
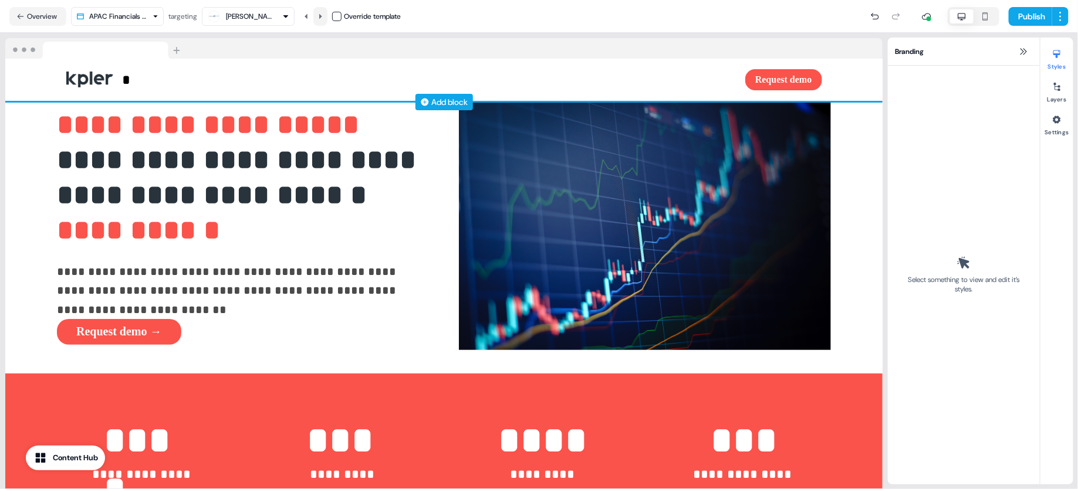
click at [320, 18] on icon at bounding box center [320, 16] width 7 height 7
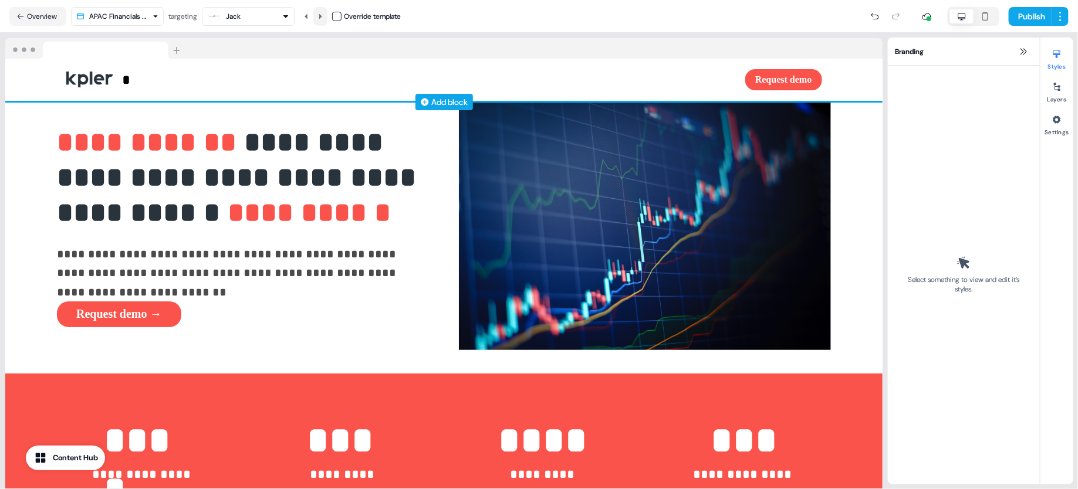
click at [320, 18] on icon at bounding box center [320, 16] width 7 height 7
click at [1020, 16] on button "Publish" at bounding box center [1030, 16] width 43 height 19
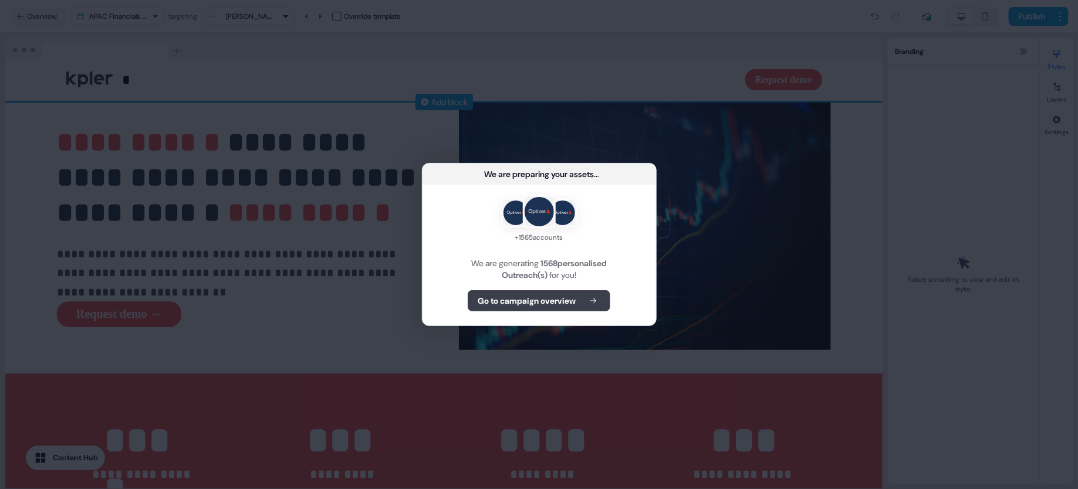
click at [533, 301] on b "Go to campaign overview" at bounding box center [527, 301] width 98 height 12
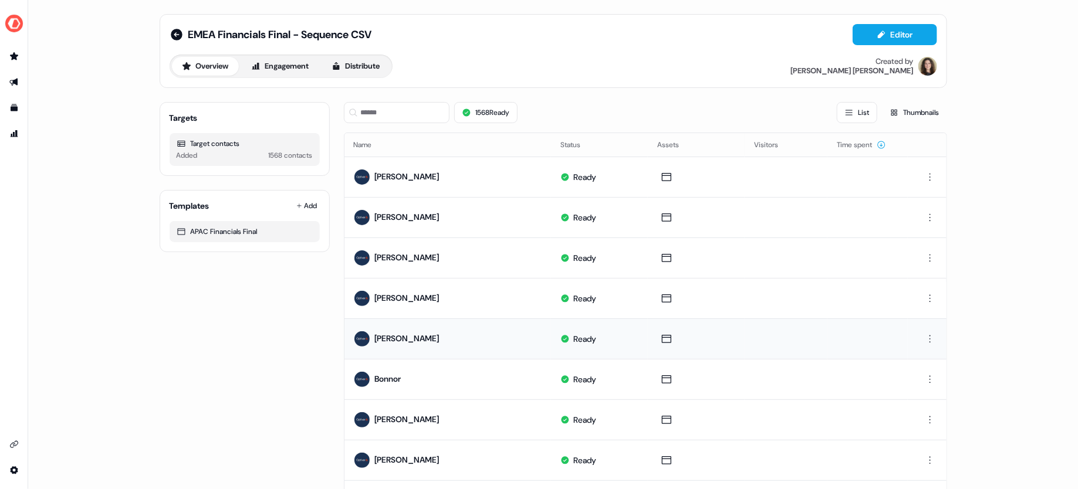
scroll to position [509, 0]
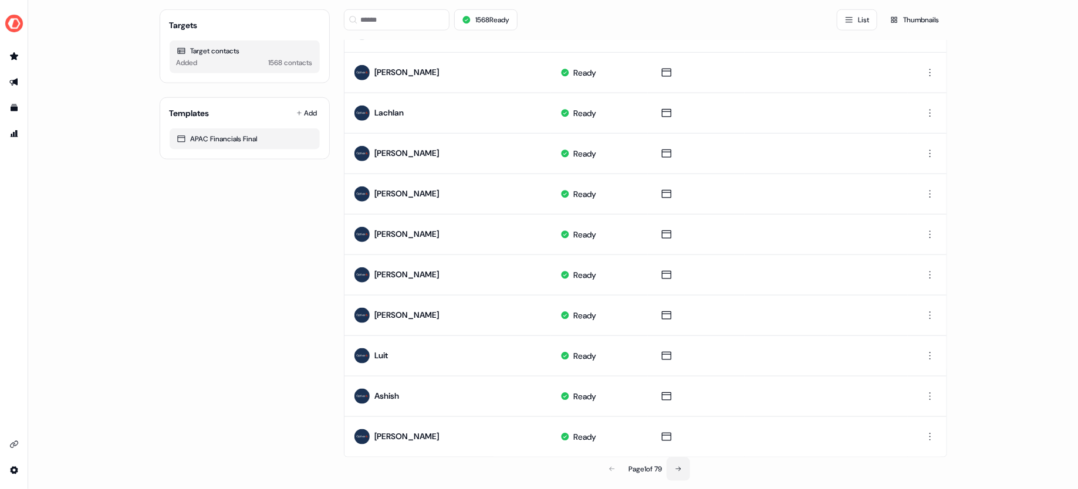
click at [674, 467] on button at bounding box center [678, 469] width 23 height 23
click at [674, 467] on button at bounding box center [679, 469] width 23 height 23
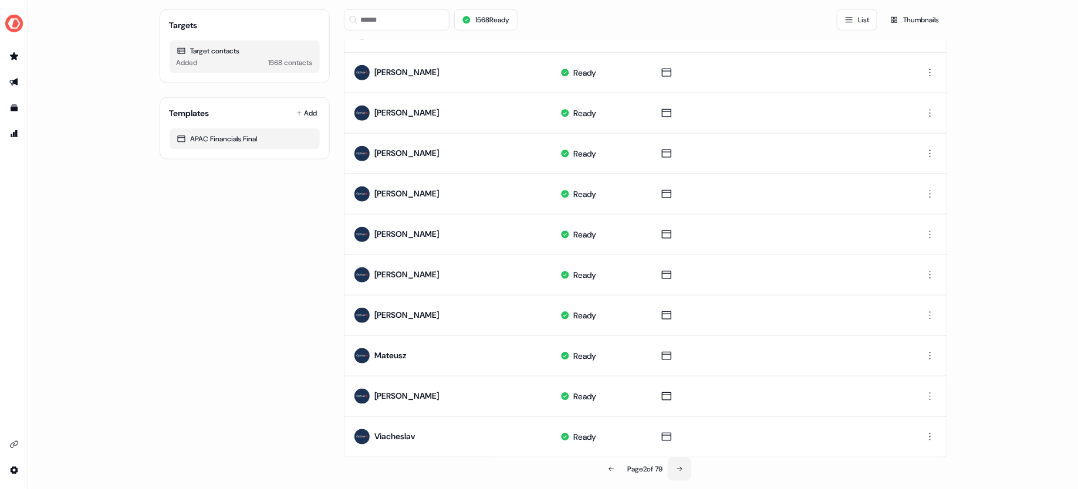
click at [674, 467] on button at bounding box center [679, 469] width 23 height 23
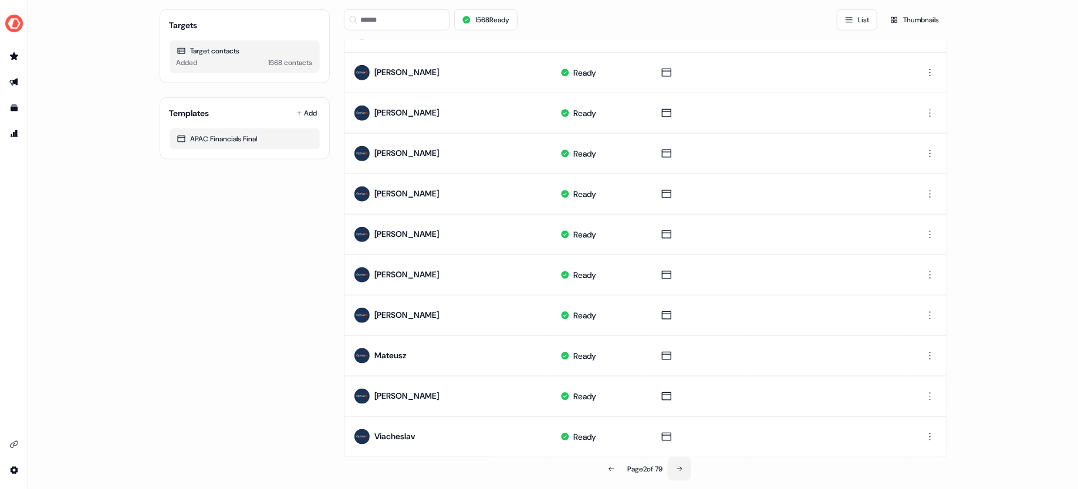
click at [683, 458] on button at bounding box center [679, 469] width 23 height 23
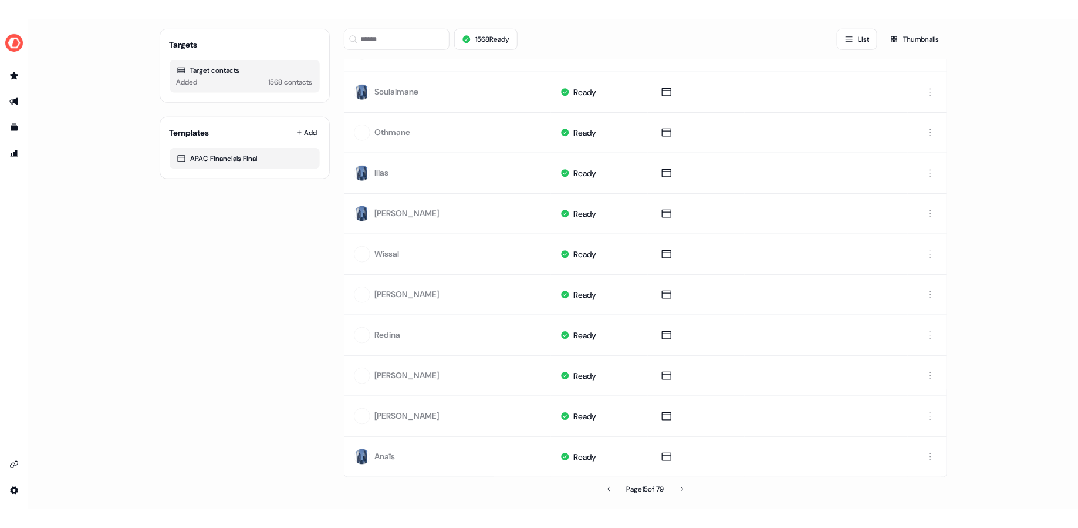
scroll to position [0, 0]
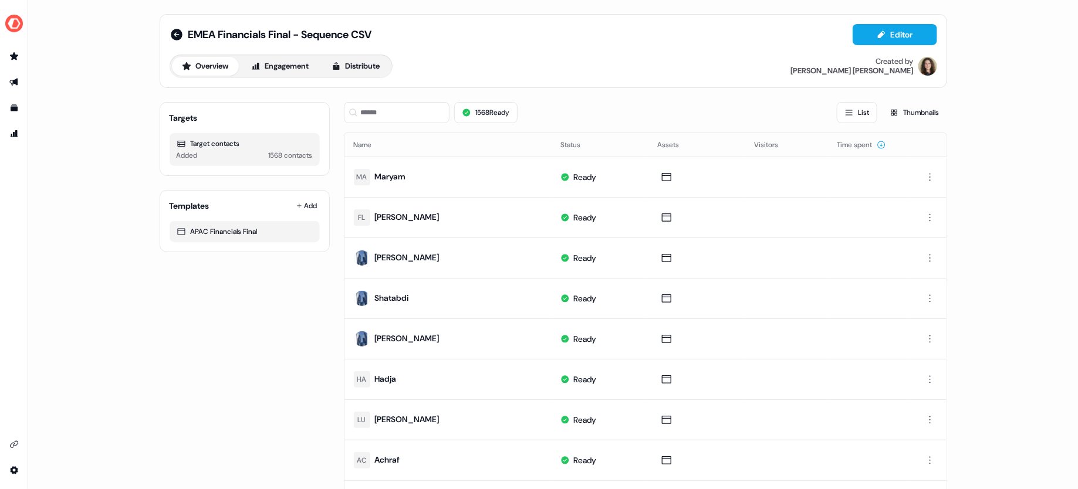
click at [866, 46] on div "EMEA Financials Final - Sequence CSV Editor Overview Engagement Distribute Crea…" at bounding box center [554, 51] width 768 height 54
click at [864, 37] on button "Editor" at bounding box center [895, 34] width 85 height 21
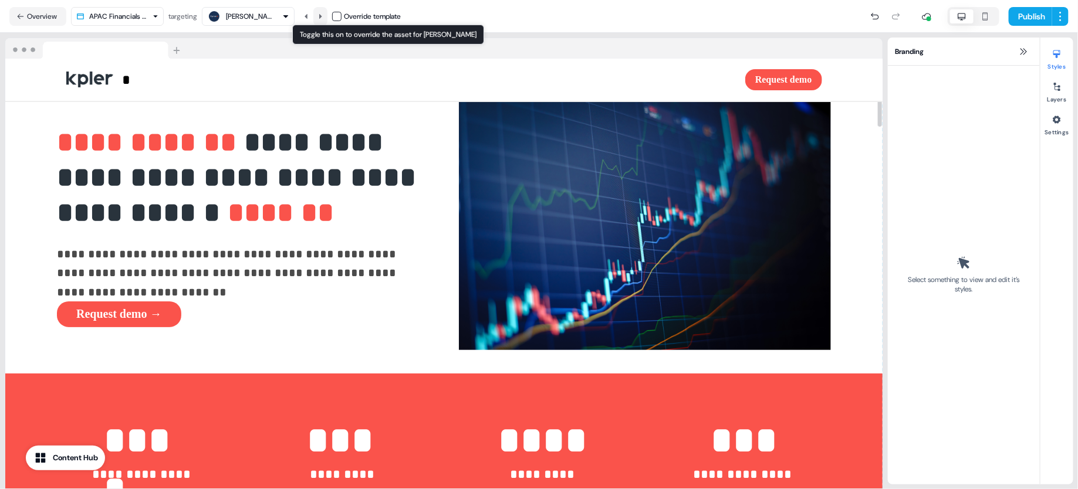
click at [320, 19] on icon at bounding box center [320, 16] width 7 height 7
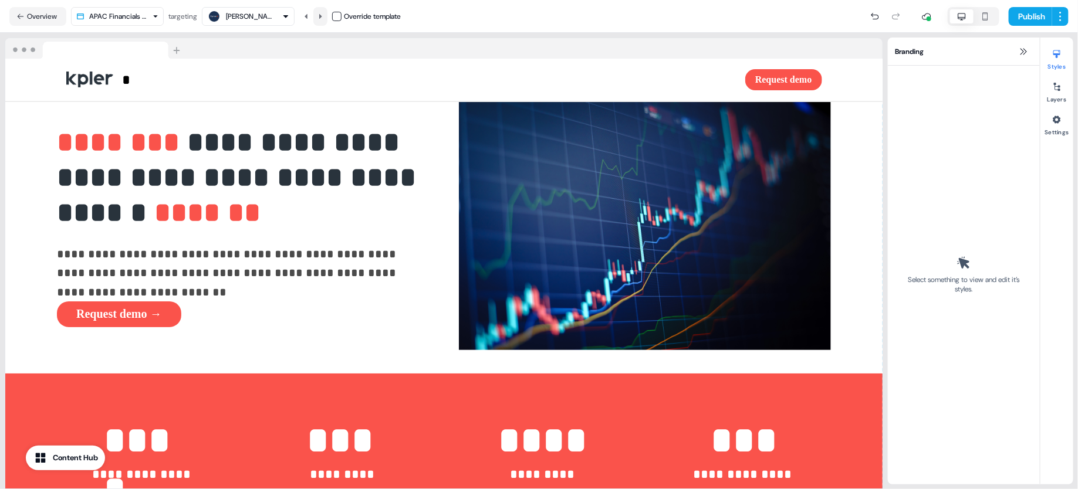
click at [320, 19] on icon at bounding box center [320, 16] width 7 height 7
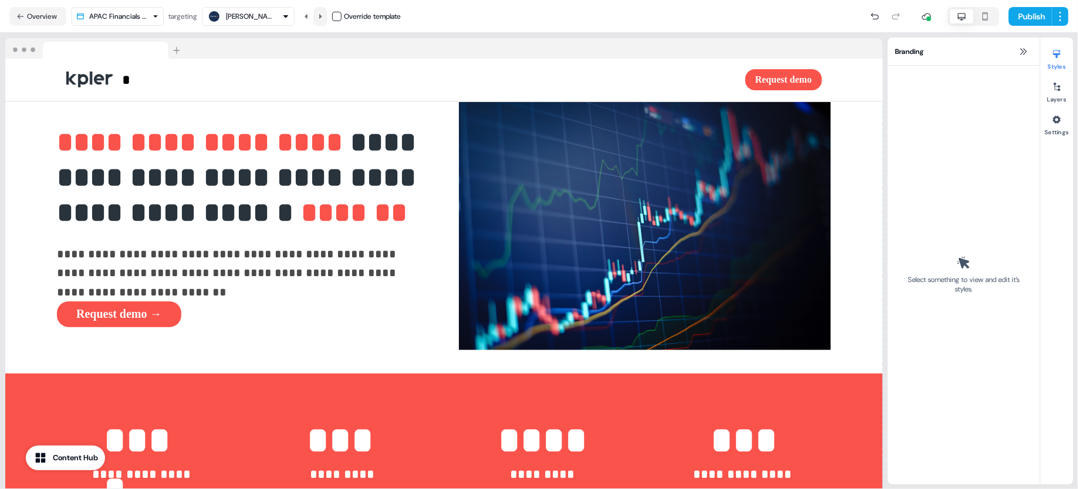
click at [320, 19] on icon at bounding box center [320, 16] width 7 height 7
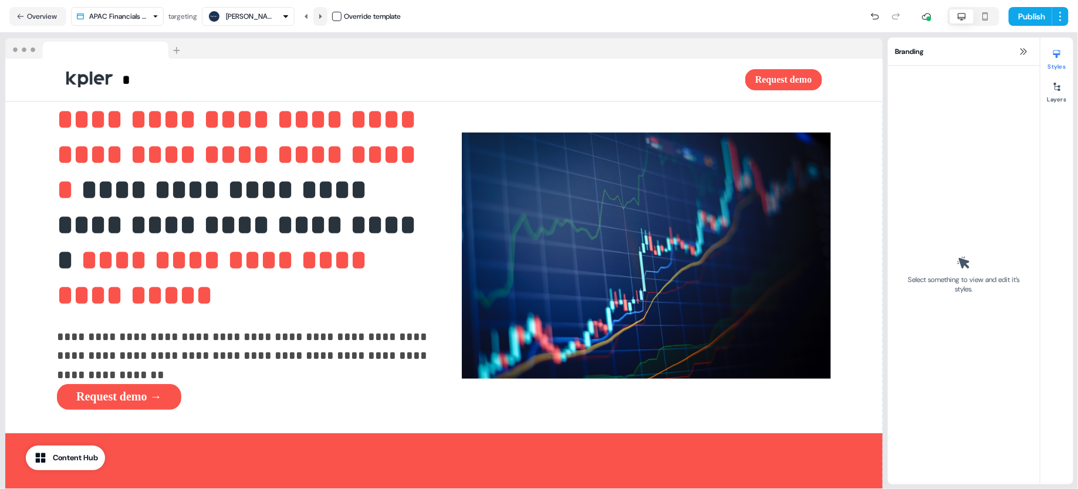
click at [320, 19] on icon at bounding box center [320, 16] width 7 height 7
click at [309, 18] on icon at bounding box center [306, 16] width 7 height 7
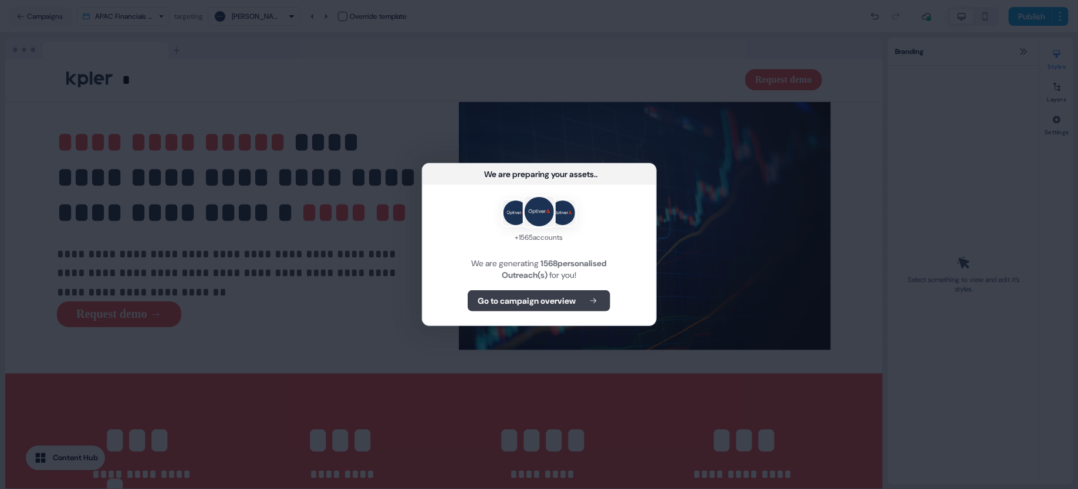
click at [565, 299] on b "Go to campaign overview" at bounding box center [527, 301] width 98 height 12
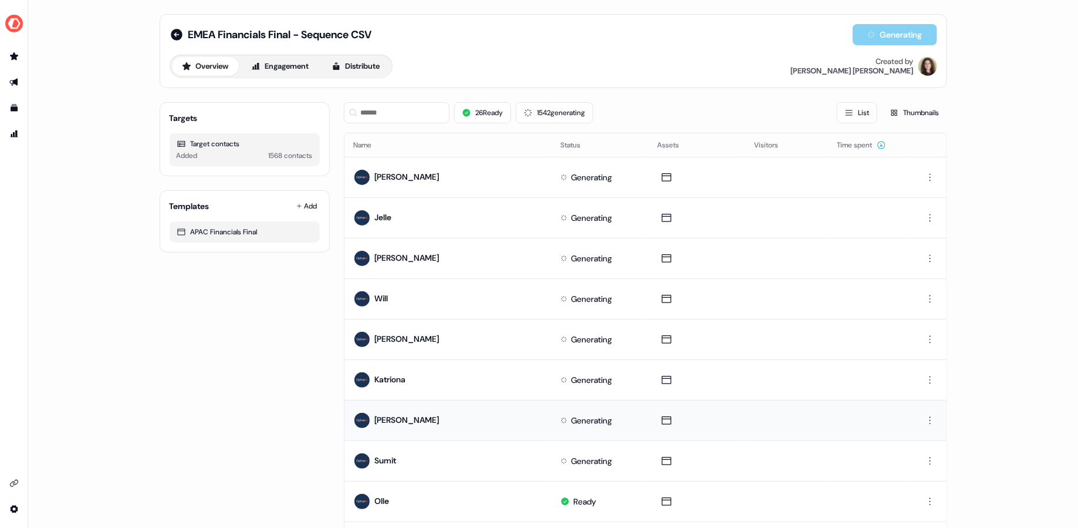
scroll to position [471, 0]
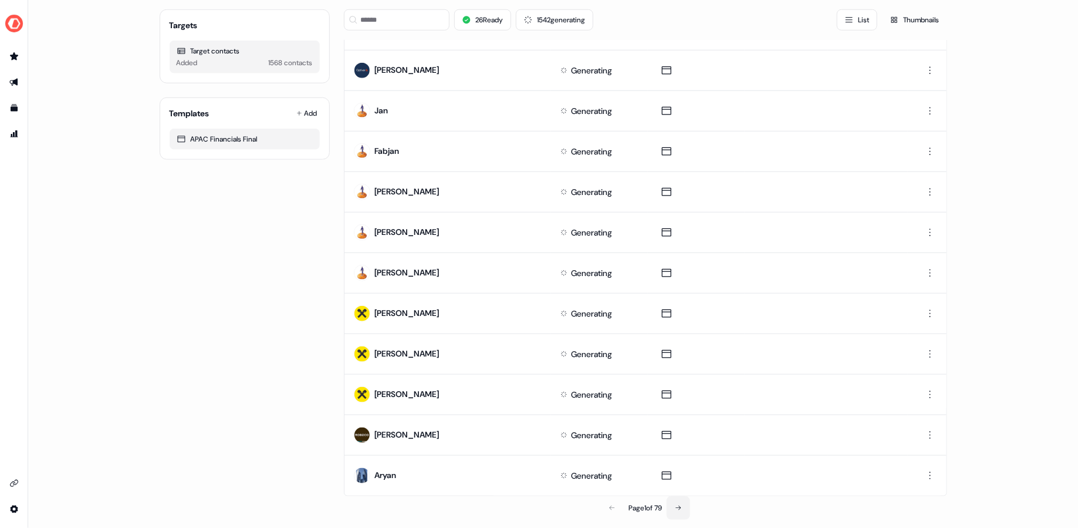
click at [675, 489] on button at bounding box center [678, 507] width 23 height 23
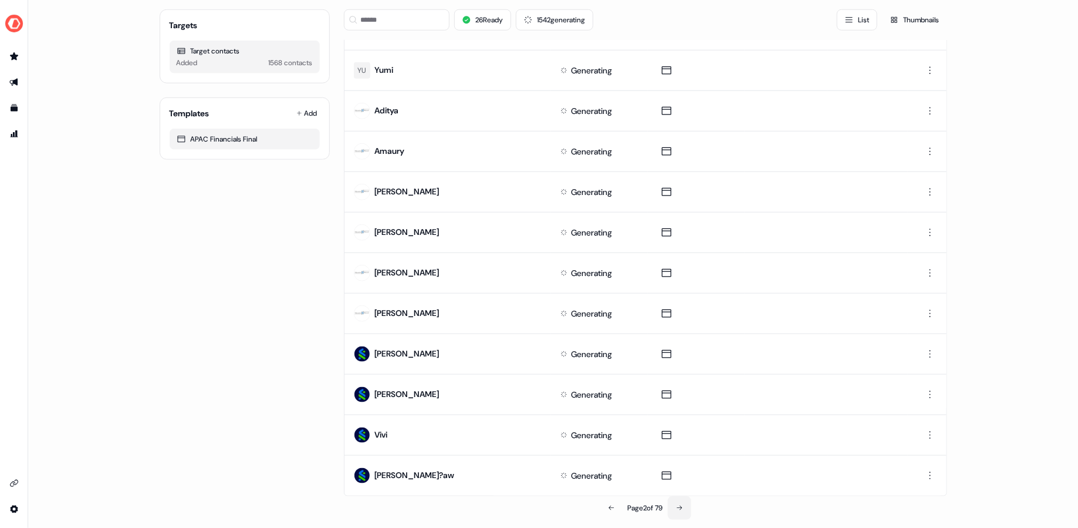
click at [682, 489] on button at bounding box center [679, 507] width 23 height 23
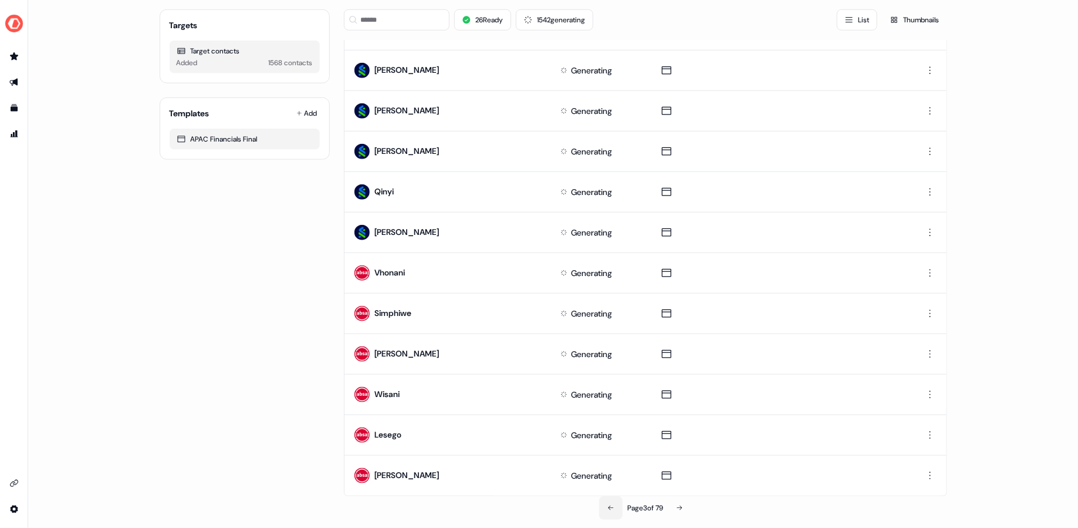
click at [607, 489] on button at bounding box center [610, 507] width 23 height 23
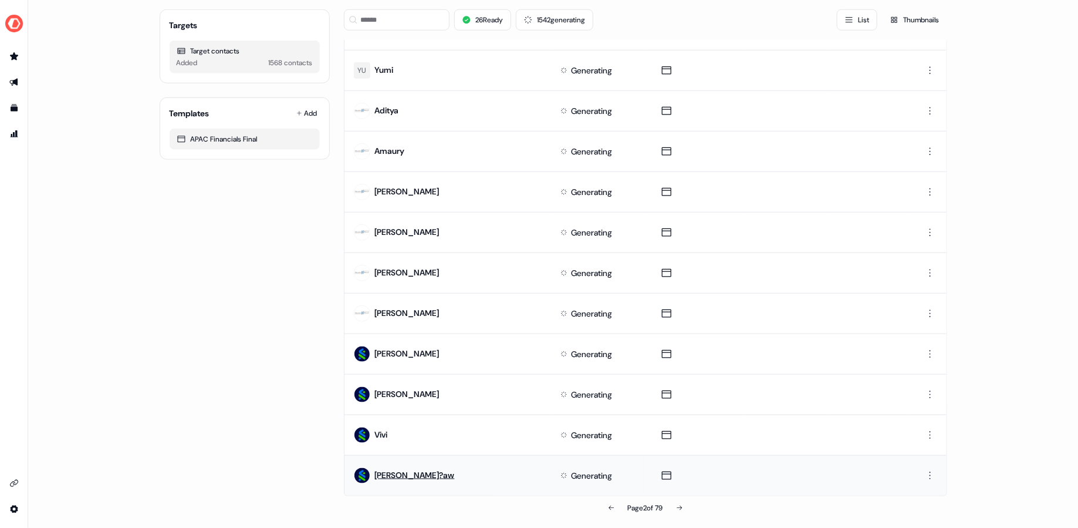
click at [401, 469] on link "[PERSON_NAME]?aw" at bounding box center [415, 474] width 80 height 11
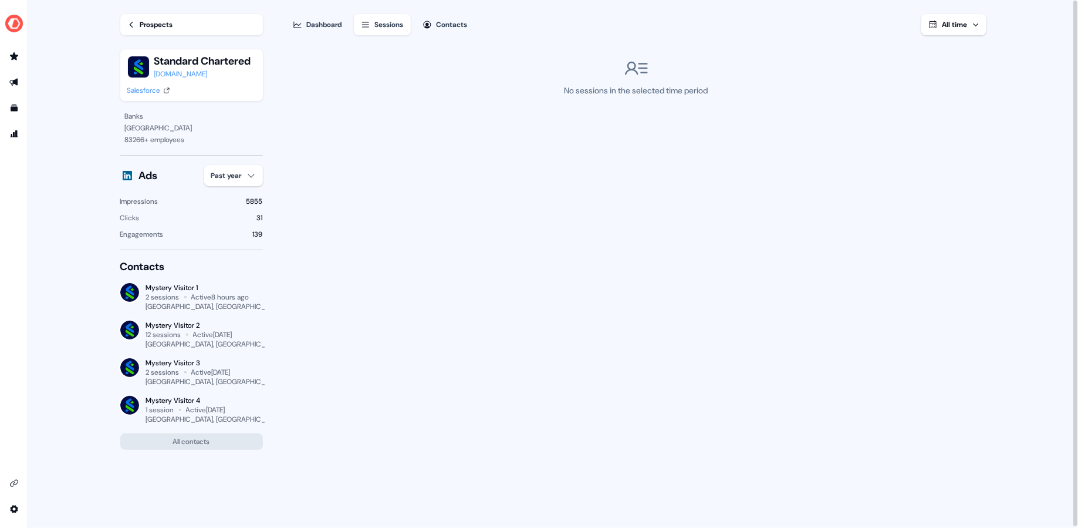
click at [327, 30] on div "Dashboard" at bounding box center [324, 25] width 35 height 12
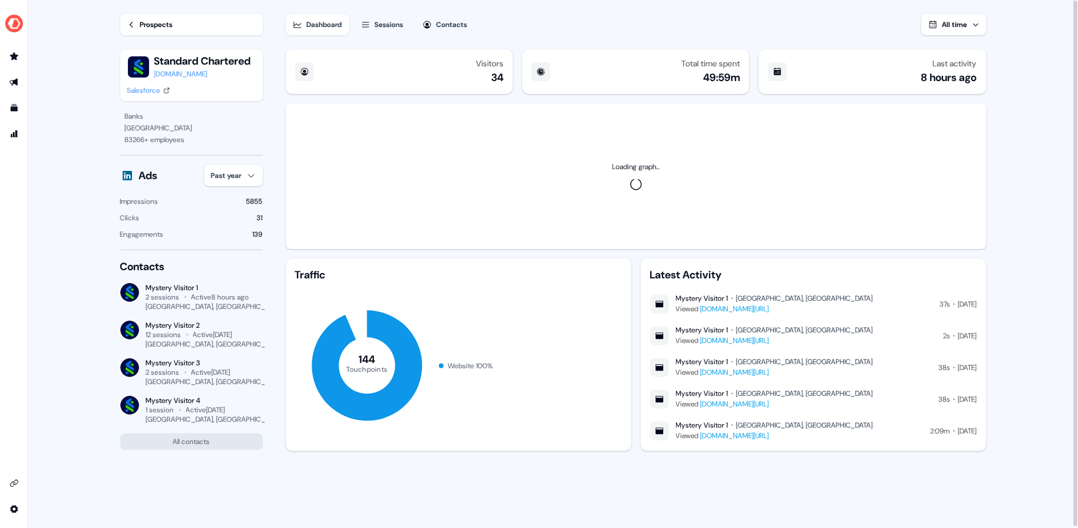
click at [154, 42] on div "Prospects Standard Chartered [DOMAIN_NAME] Salesforce" at bounding box center [191, 55] width 143 height 110
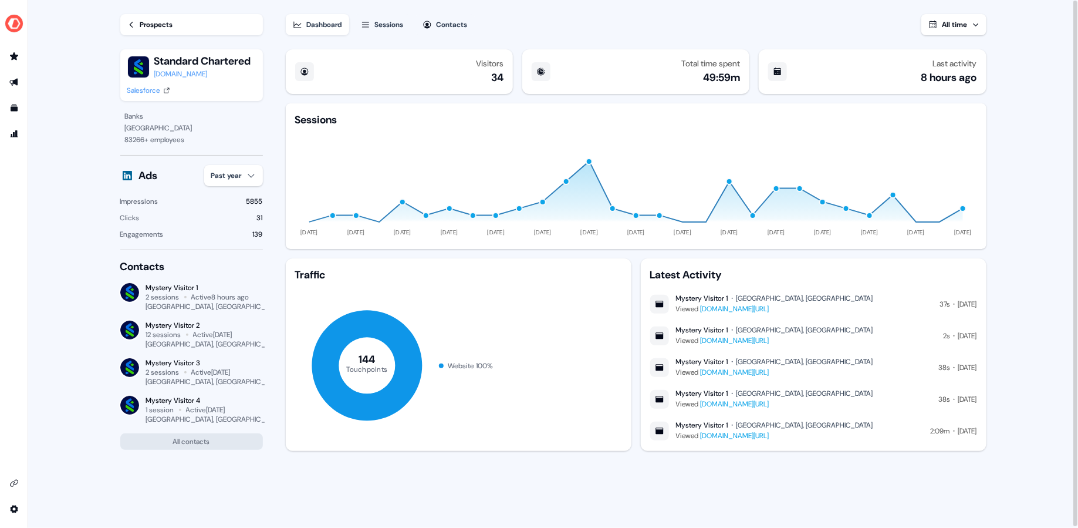
click at [144, 27] on div "Prospects" at bounding box center [156, 25] width 33 height 12
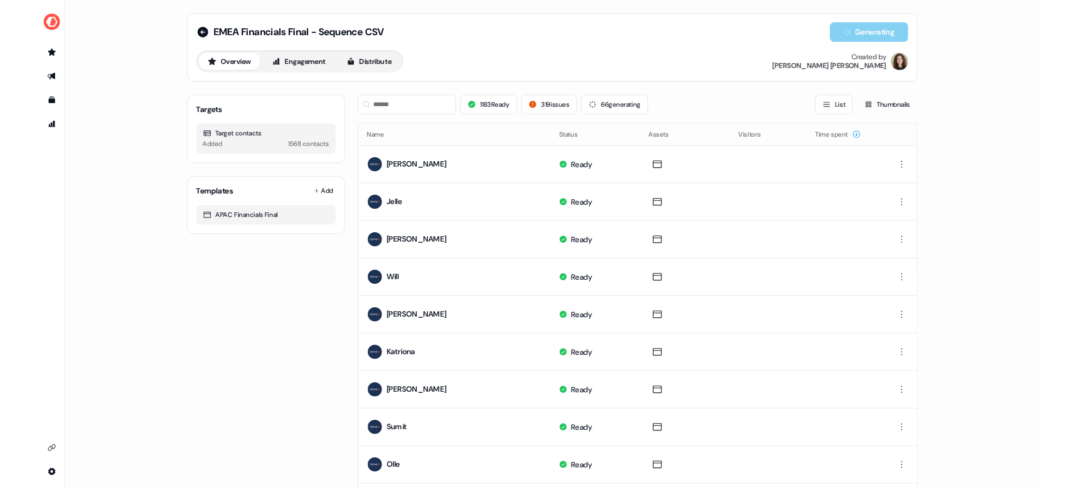
scroll to position [471, 0]
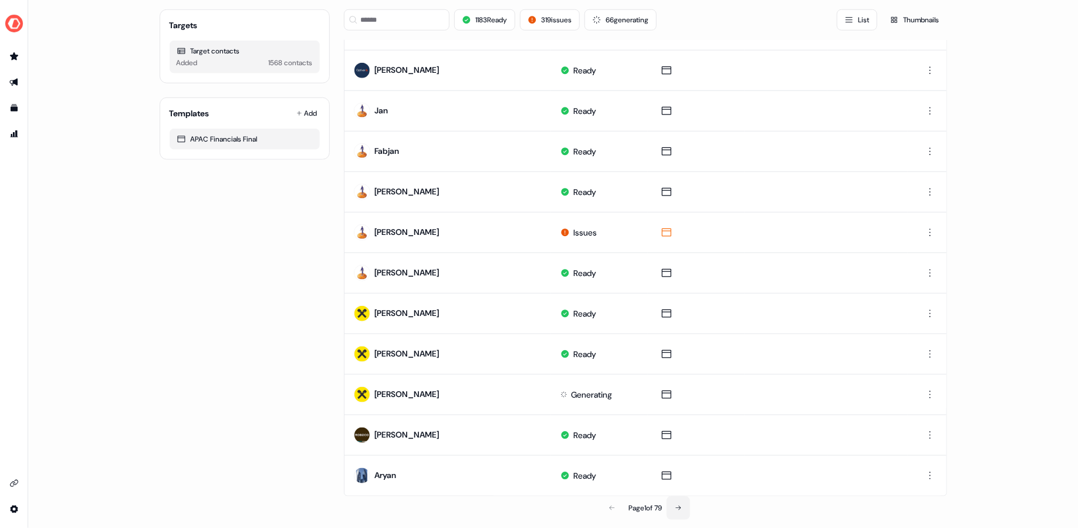
click at [677, 489] on icon at bounding box center [678, 507] width 7 height 7
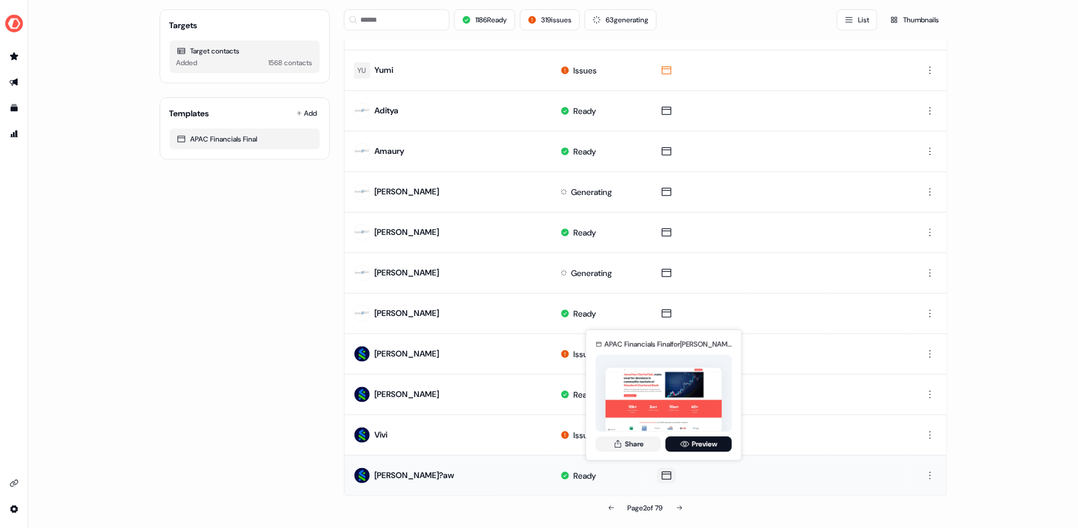
click at [668, 471] on icon at bounding box center [666, 475] width 9 height 8
click at [690, 446] on link "Preview" at bounding box center [698, 443] width 66 height 15
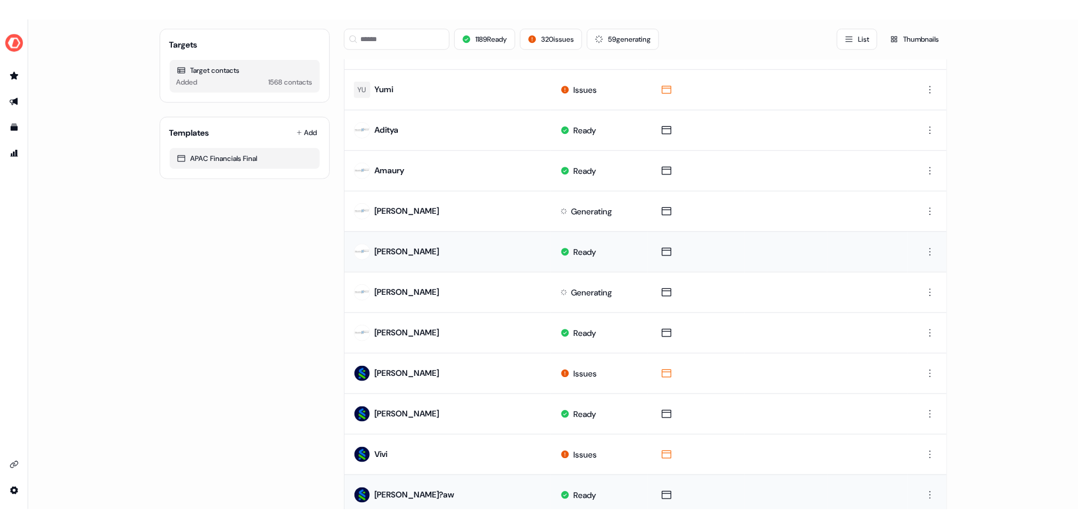
scroll to position [0, 0]
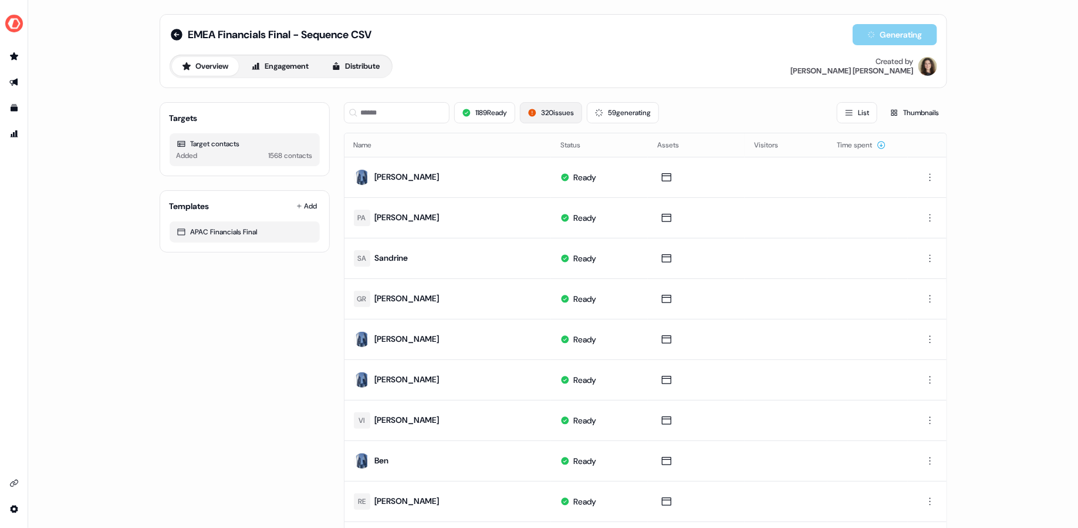
click at [564, 114] on button "320 issues" at bounding box center [551, 112] width 62 height 21
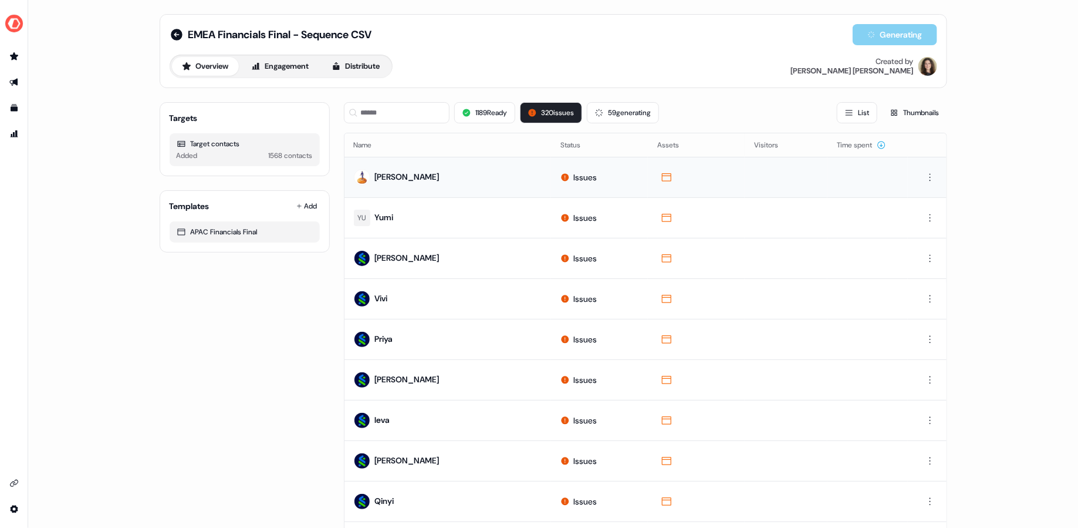
click at [569, 178] on div "Issues" at bounding box center [578, 177] width 36 height 12
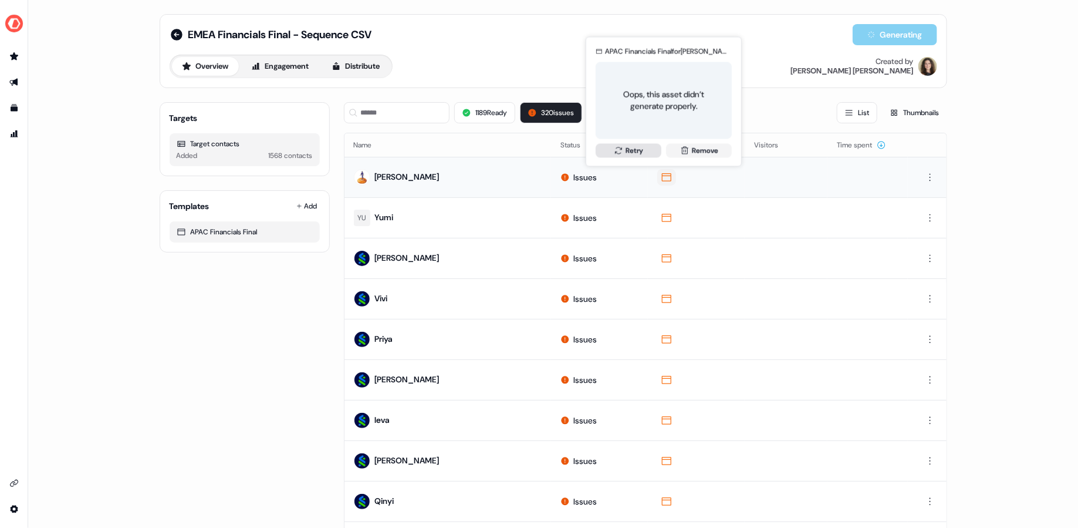
click at [629, 147] on button "Retry" at bounding box center [629, 150] width 66 height 14
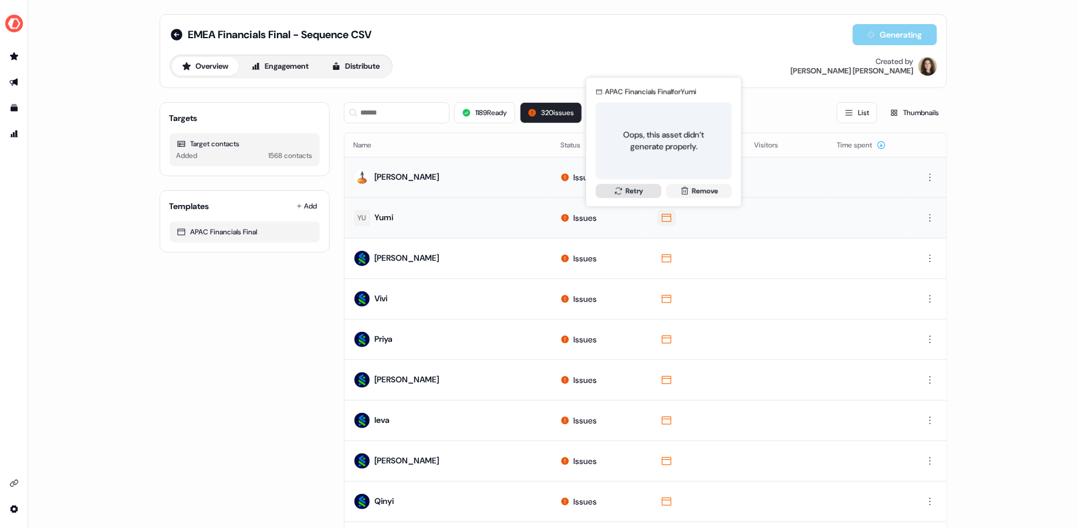
click at [632, 191] on button "Retry" at bounding box center [629, 191] width 66 height 14
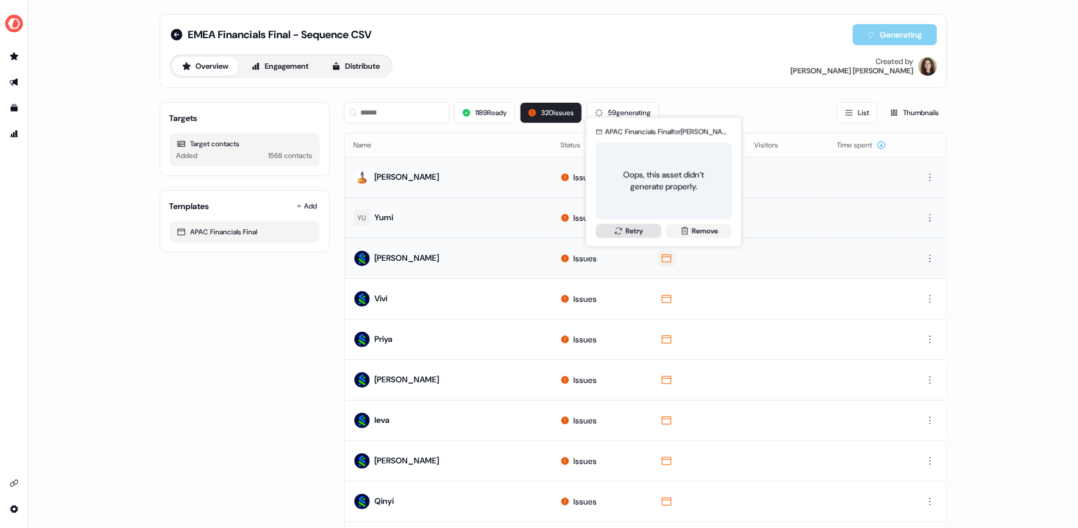
click at [637, 226] on button "Retry" at bounding box center [629, 231] width 66 height 14
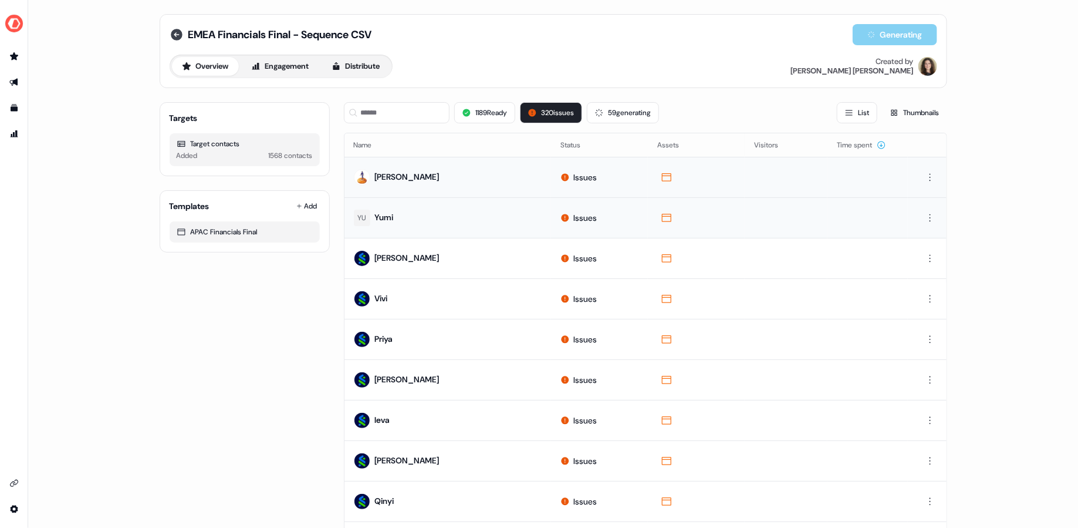
click at [174, 37] on icon at bounding box center [177, 35] width 12 height 12
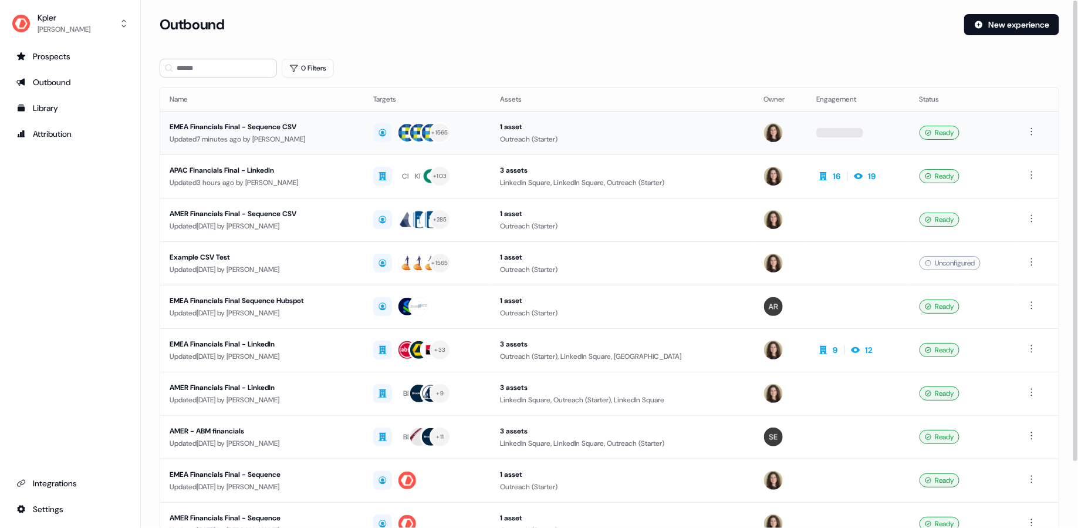
click at [336, 129] on div "EMEA Financials Final - Sequence CSV" at bounding box center [262, 127] width 185 height 12
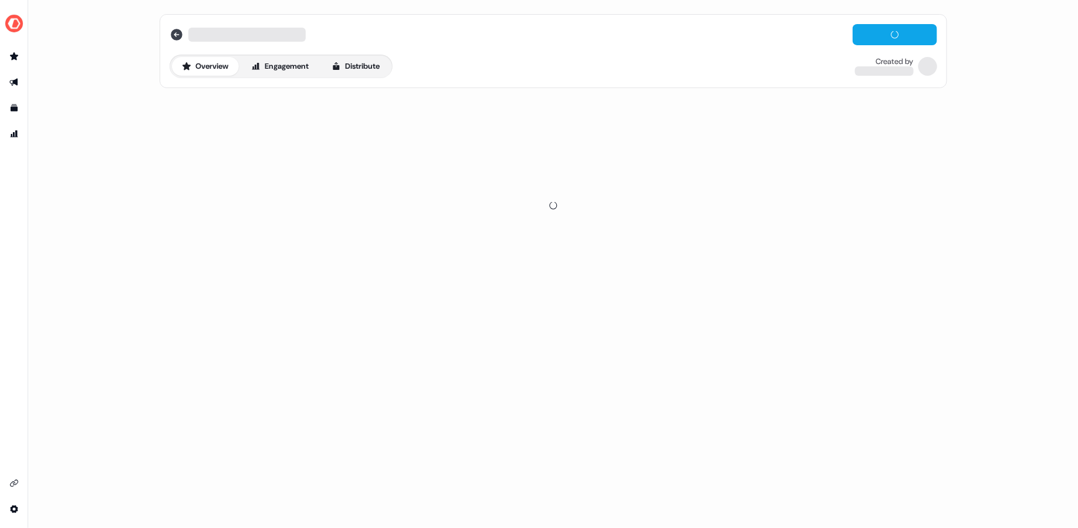
click at [167, 29] on div "Overview Engagement Distribute Created by" at bounding box center [554, 51] width 788 height 74
click at [174, 31] on icon at bounding box center [177, 35] width 12 height 12
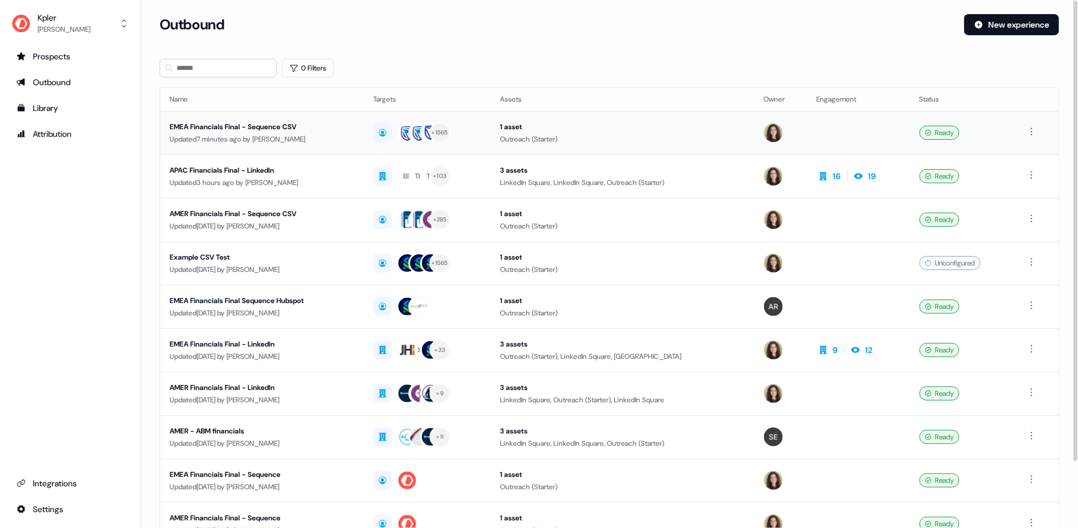
click at [343, 134] on div "Updated 7 minutes ago by Alexandra Giannelou" at bounding box center [262, 139] width 185 height 12
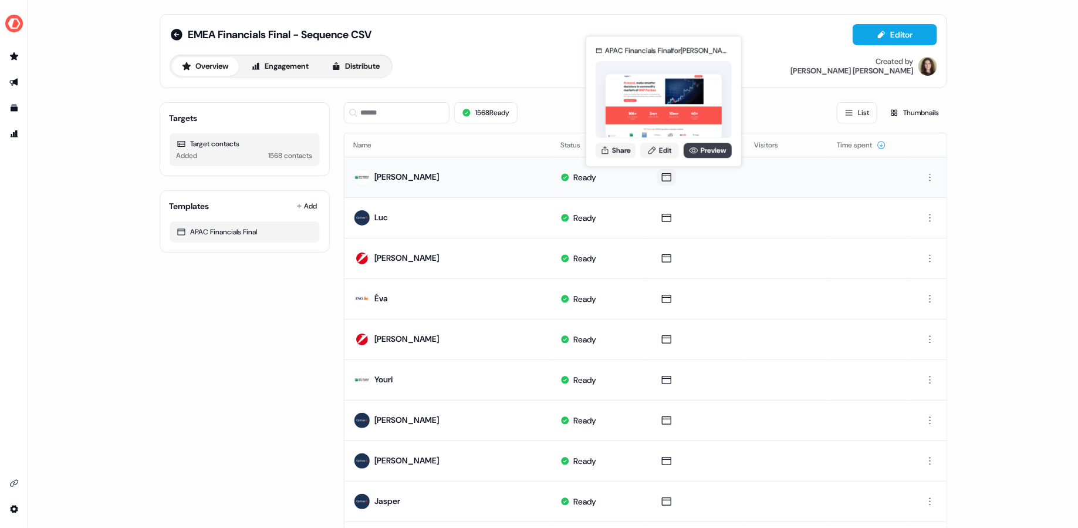
click at [702, 151] on link "Preview" at bounding box center [708, 150] width 48 height 15
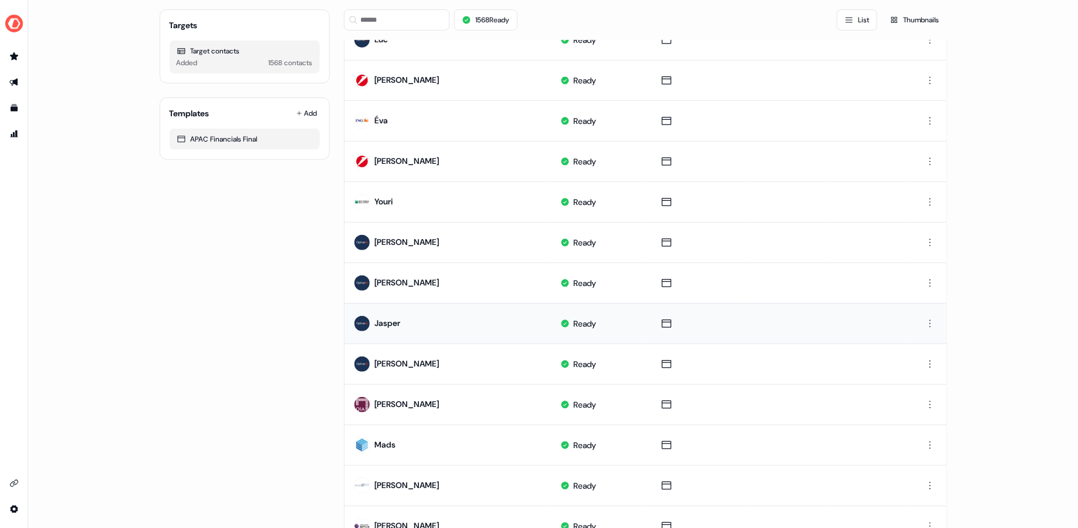
scroll to position [211, 0]
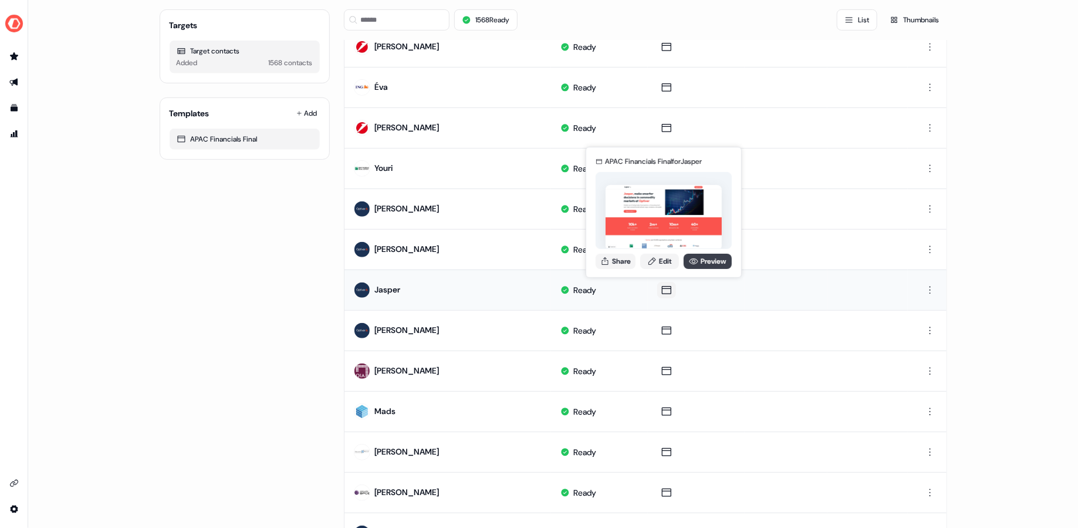
click at [697, 259] on icon at bounding box center [693, 260] width 9 height 9
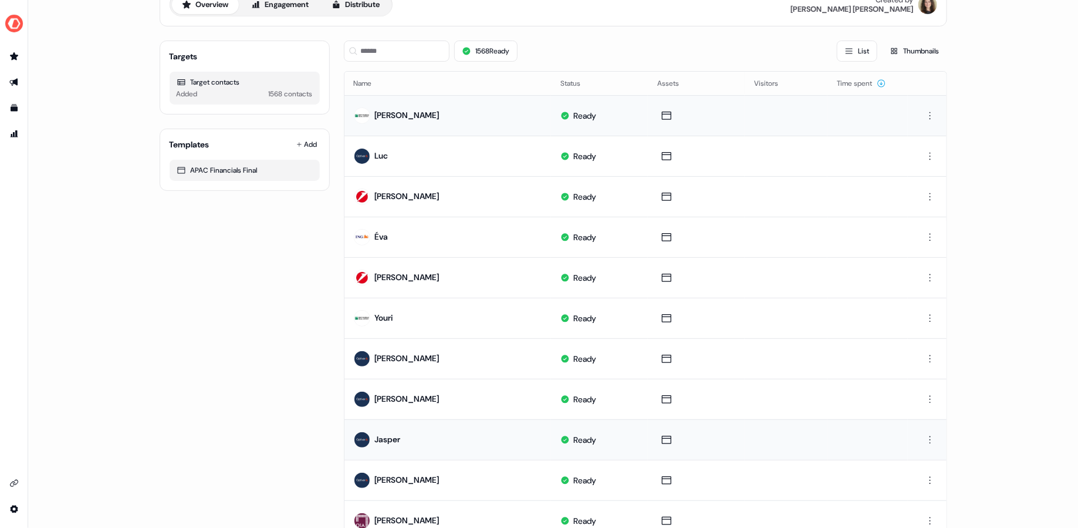
scroll to position [0, 0]
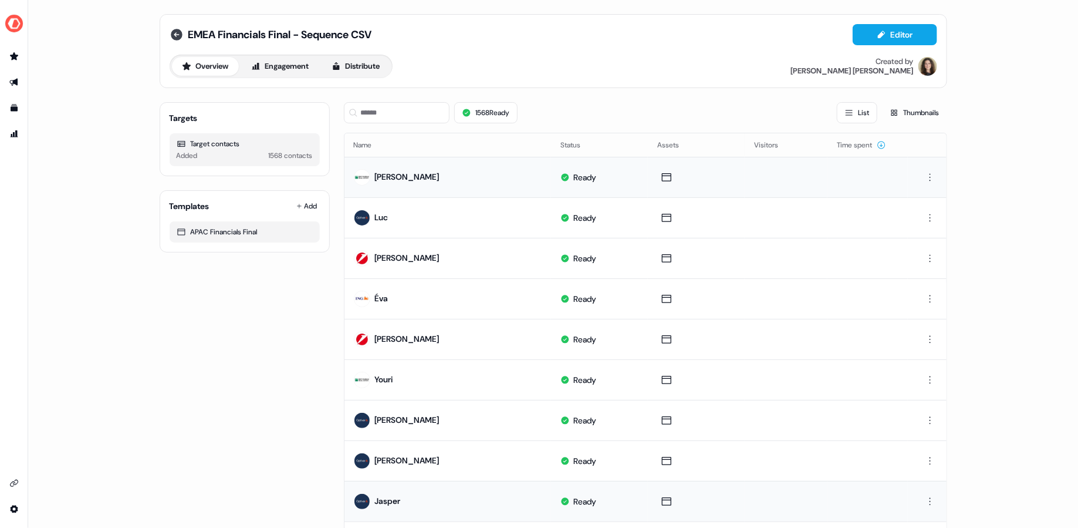
click at [171, 32] on icon at bounding box center [177, 35] width 12 height 12
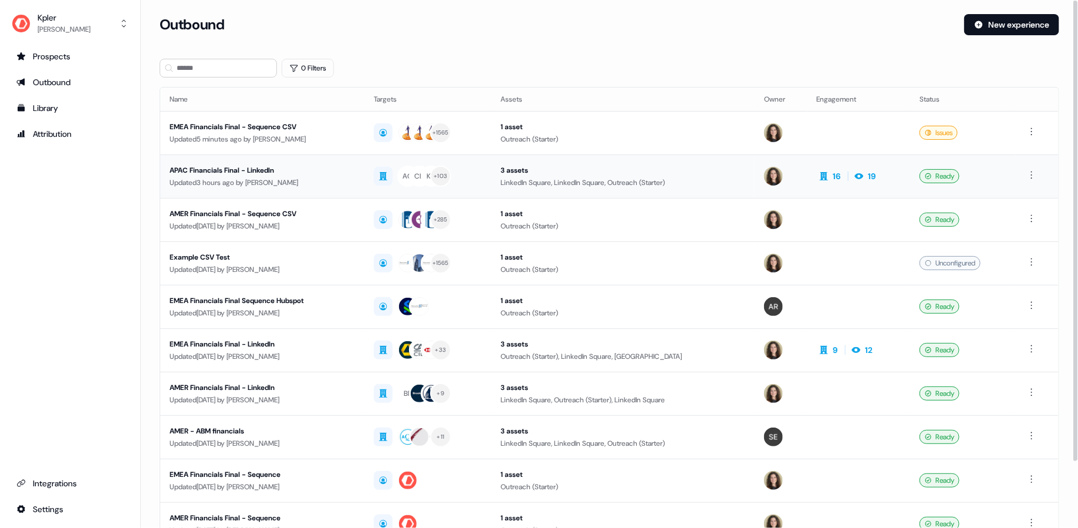
click at [354, 172] on div "APAC Financials Final - LinkedIn" at bounding box center [262, 170] width 185 height 12
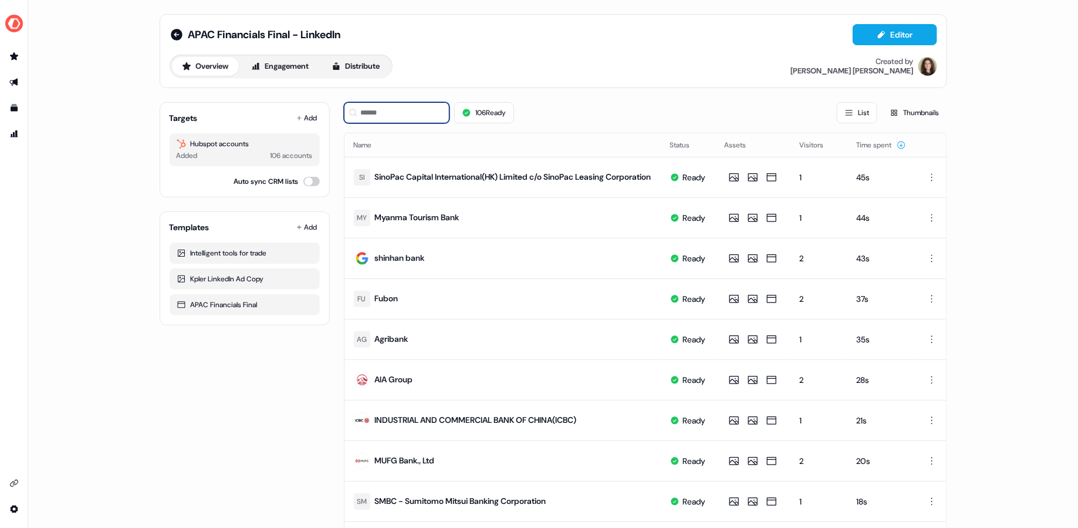
click at [389, 114] on input at bounding box center [397, 112] width 106 height 21
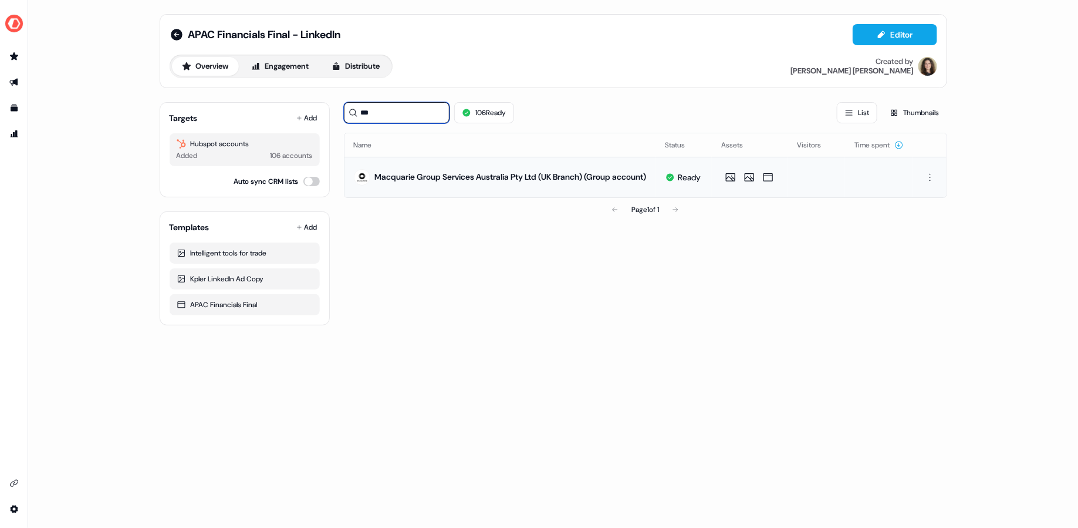
type input "***"
click at [881, 177] on td at bounding box center [879, 177] width 68 height 40
click at [935, 179] on html "For the best experience switch devices to a bigger screen. Go to Userled.io APA…" at bounding box center [539, 264] width 1078 height 528
click at [922, 217] on div "Delete" at bounding box center [929, 216] width 69 height 19
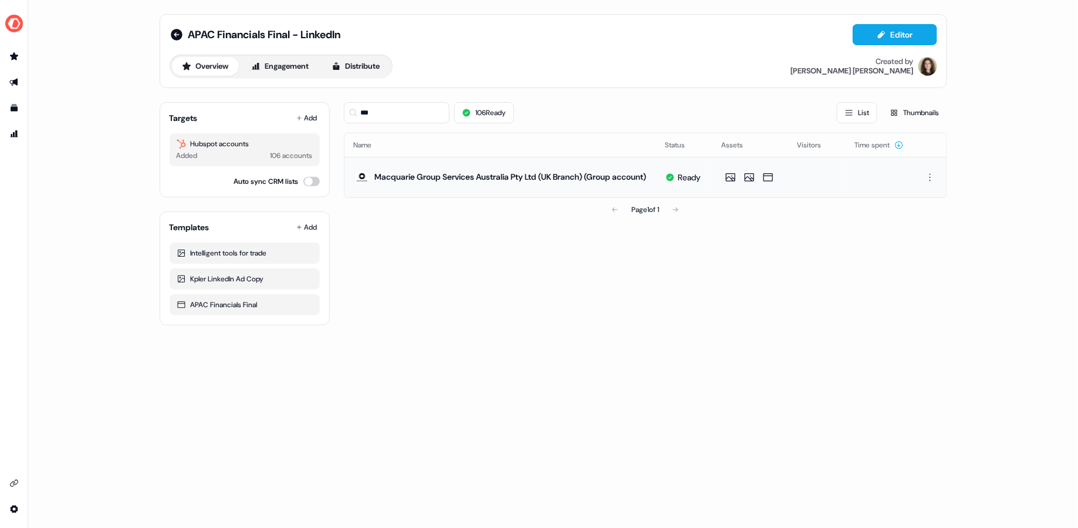
scroll to position [0, 0]
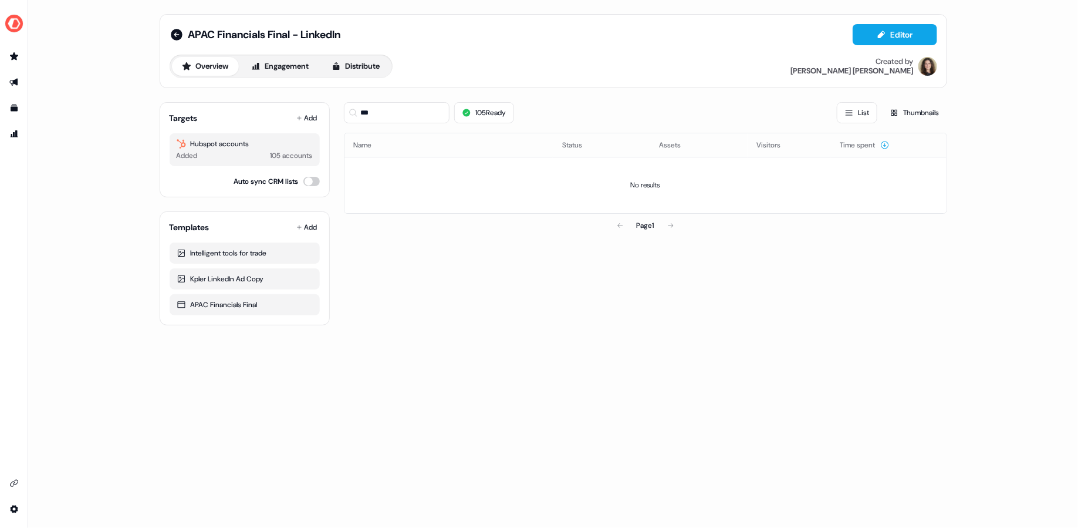
click at [452, 116] on div "*** 105 Ready" at bounding box center [429, 112] width 170 height 21
click at [432, 116] on input "***" at bounding box center [397, 112] width 106 height 21
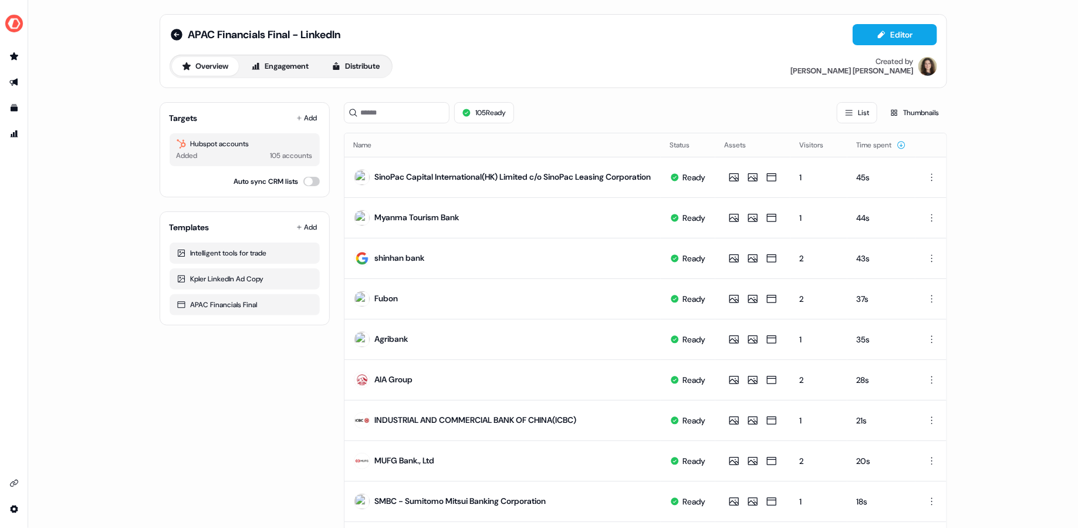
click at [604, 55] on div "Overview Engagement Distribute Created by Alexandra Giannelou" at bounding box center [554, 66] width 768 height 23
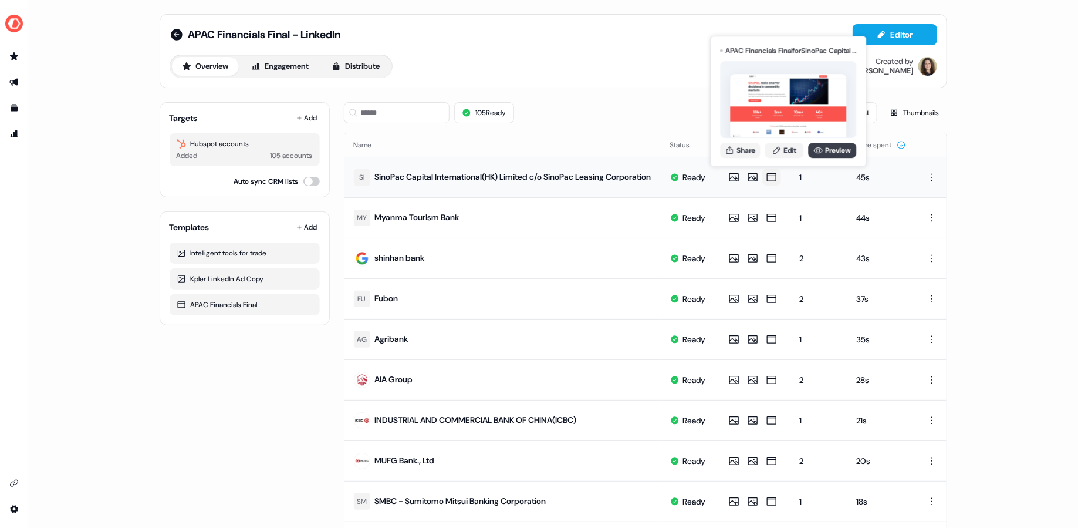
click at [825, 148] on link "Preview" at bounding box center [833, 150] width 48 height 15
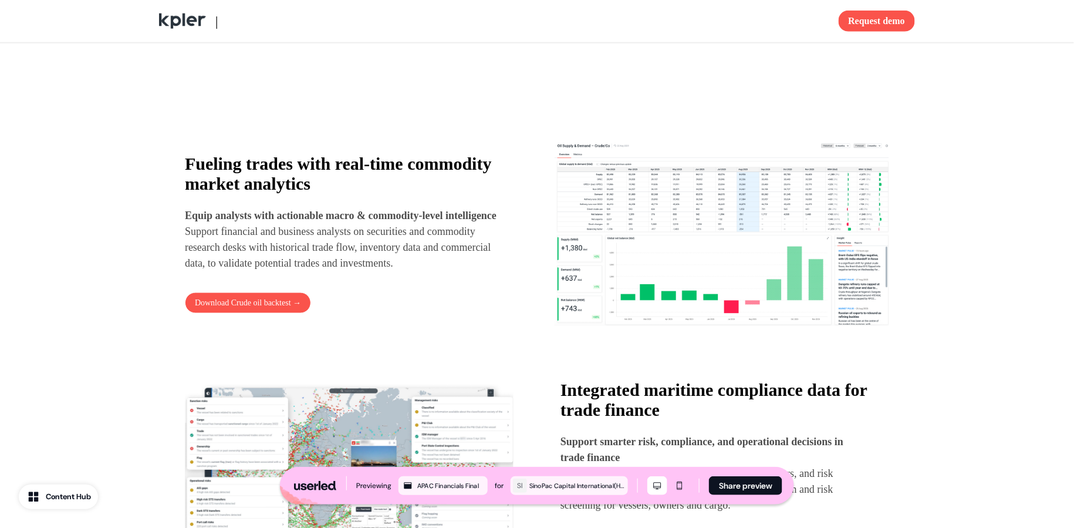
scroll to position [43, 0]
